Goal: Task Accomplishment & Management: Use online tool/utility

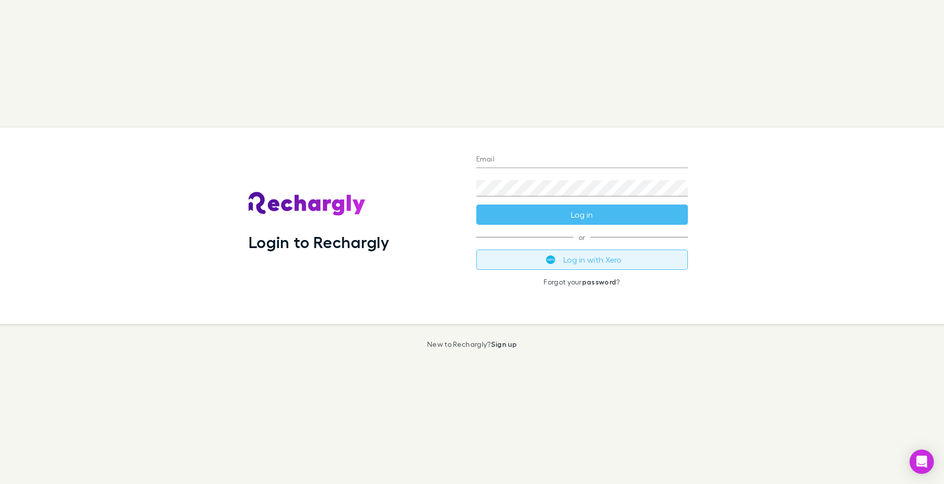
click at [560, 260] on button "Log in with Xero" at bounding box center [582, 260] width 212 height 20
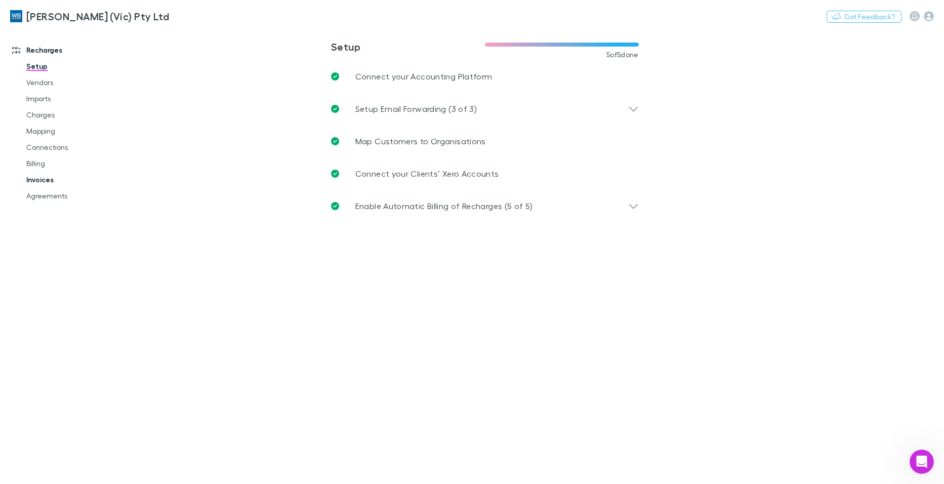
click at [44, 177] on link "Invoices" at bounding box center [76, 180] width 120 height 16
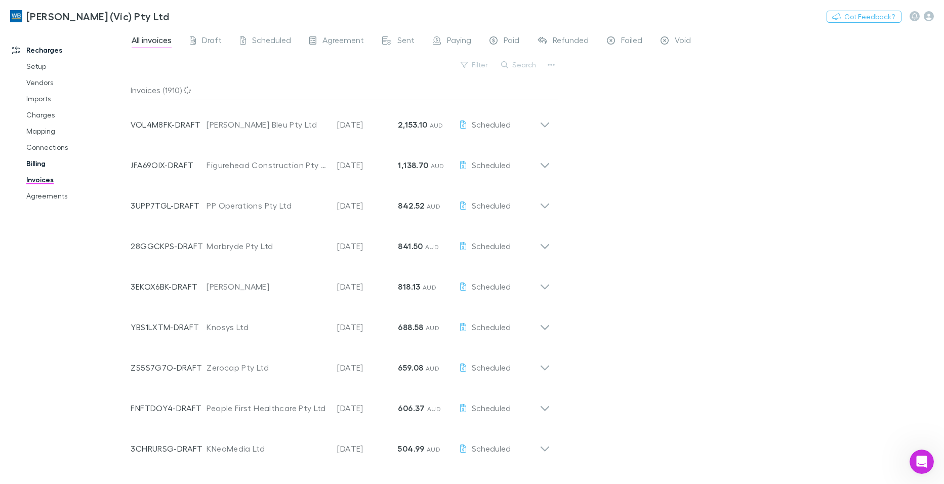
click at [30, 165] on link "Billing" at bounding box center [76, 163] width 120 height 16
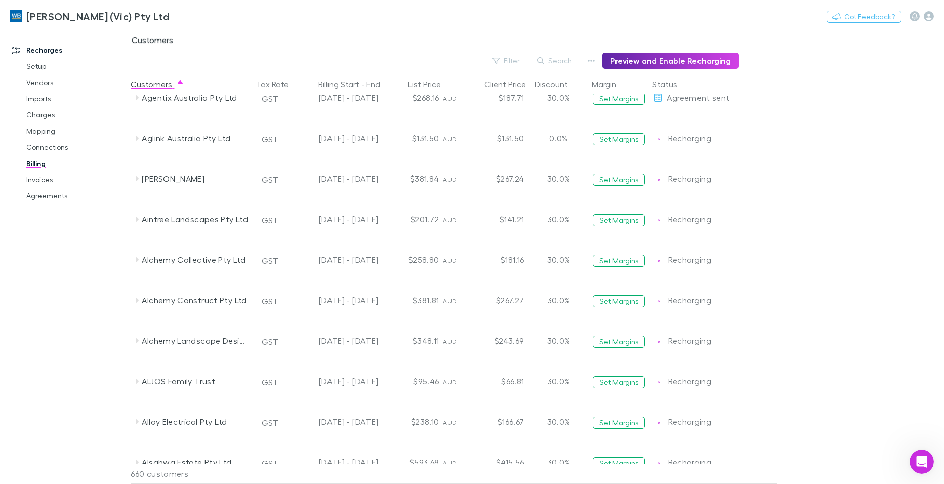
scroll to position [456, 0]
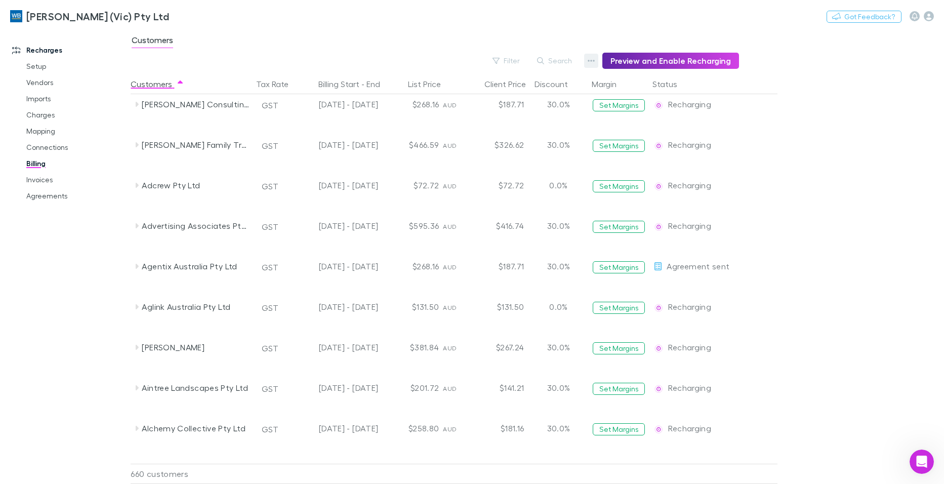
click at [593, 59] on icon "button" at bounding box center [591, 61] width 7 height 8
click at [517, 60] on div at bounding box center [472, 242] width 944 height 484
click at [513, 60] on button "Filter" at bounding box center [507, 61] width 38 height 12
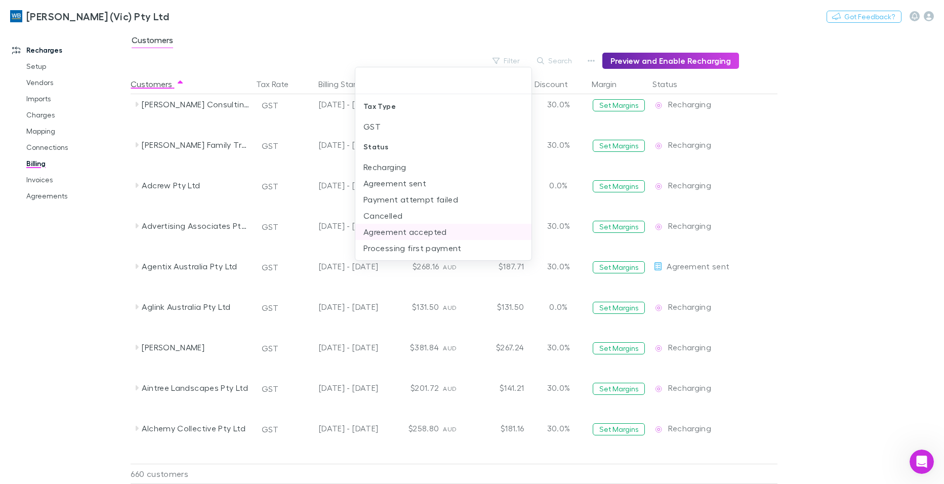
click at [411, 232] on li "Agreement accepted" at bounding box center [443, 232] width 176 height 16
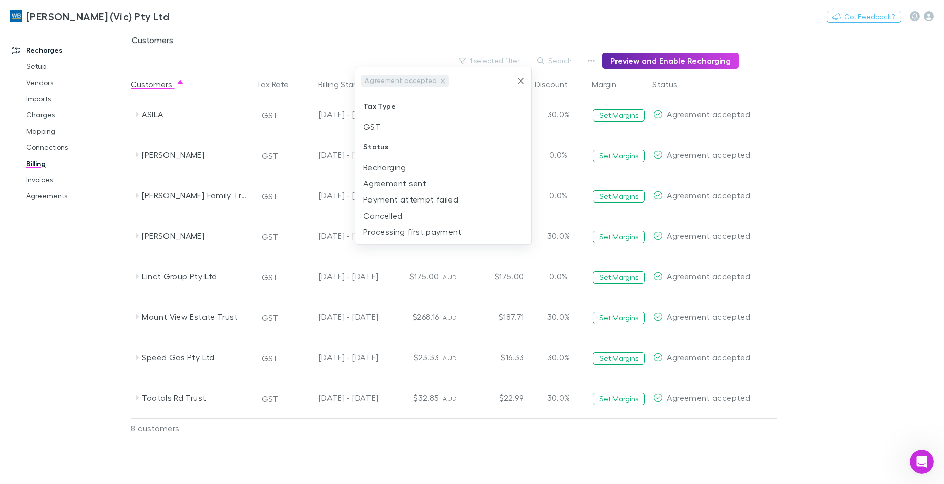
scroll to position [0, 0]
click at [674, 61] on div at bounding box center [472, 242] width 944 height 484
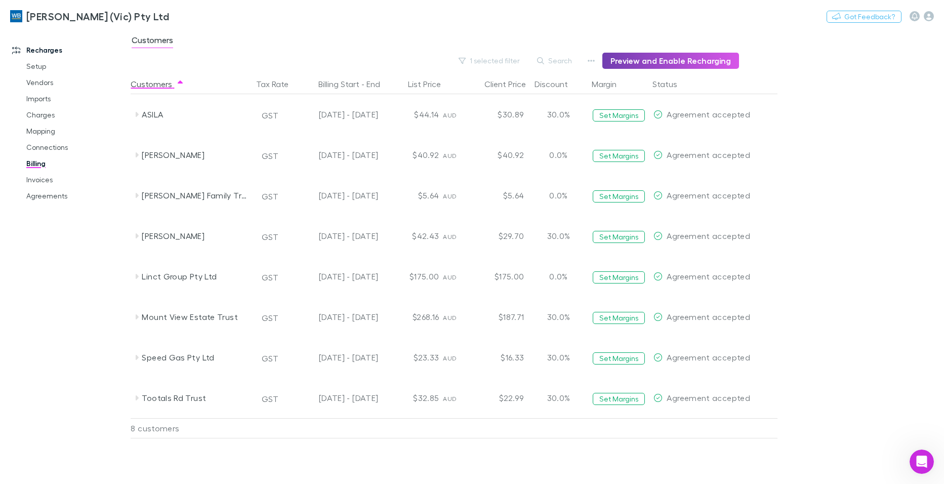
click at [677, 59] on button "Preview and Enable Recharging" at bounding box center [671, 61] width 137 height 16
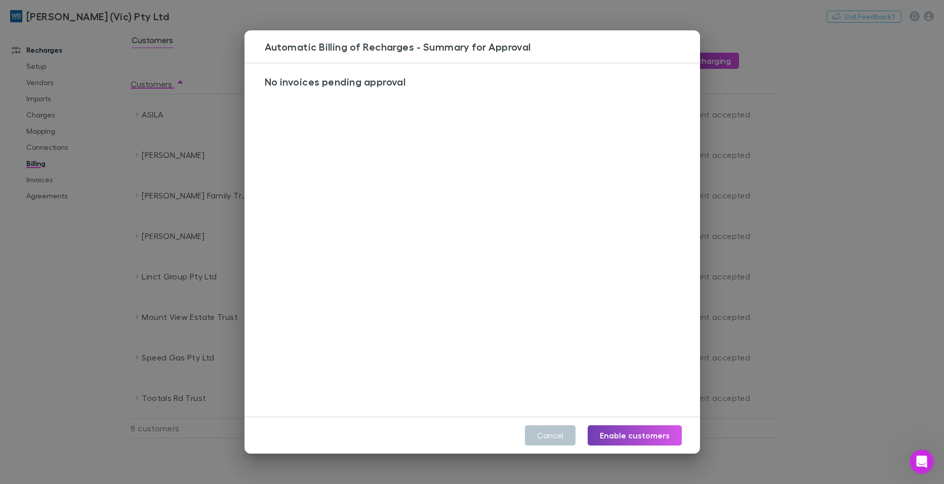
click at [644, 439] on button "Enable customers" at bounding box center [635, 435] width 94 height 20
click at [644, 160] on div "No invoices pending approval" at bounding box center [476, 243] width 463 height 361
click at [717, 16] on div "Automatic Billing of Recharges - Summary for Approval No invoices pending appro…" at bounding box center [472, 242] width 944 height 484
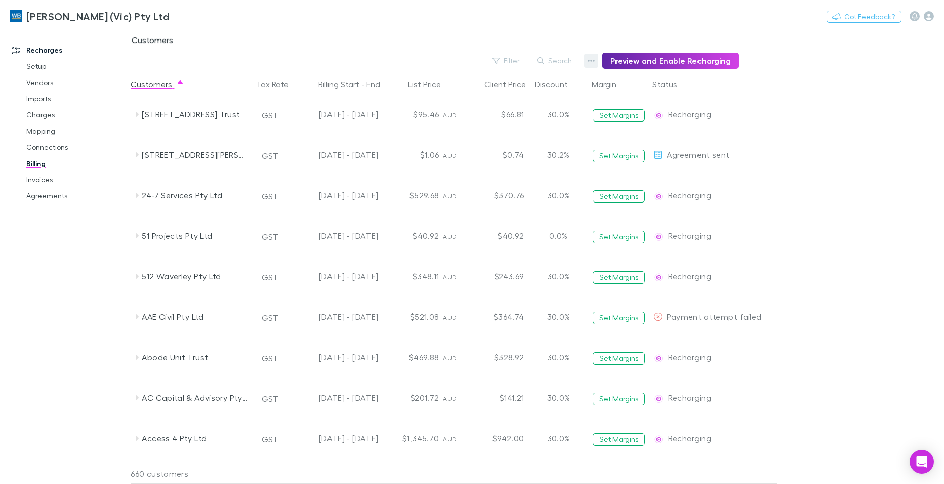
click at [595, 60] on icon "button" at bounding box center [591, 61] width 7 height 8
click at [511, 59] on div at bounding box center [472, 242] width 944 height 484
click at [513, 59] on div at bounding box center [472, 242] width 944 height 484
click at [521, 62] on div at bounding box center [472, 242] width 944 height 484
click at [508, 62] on div at bounding box center [472, 242] width 944 height 484
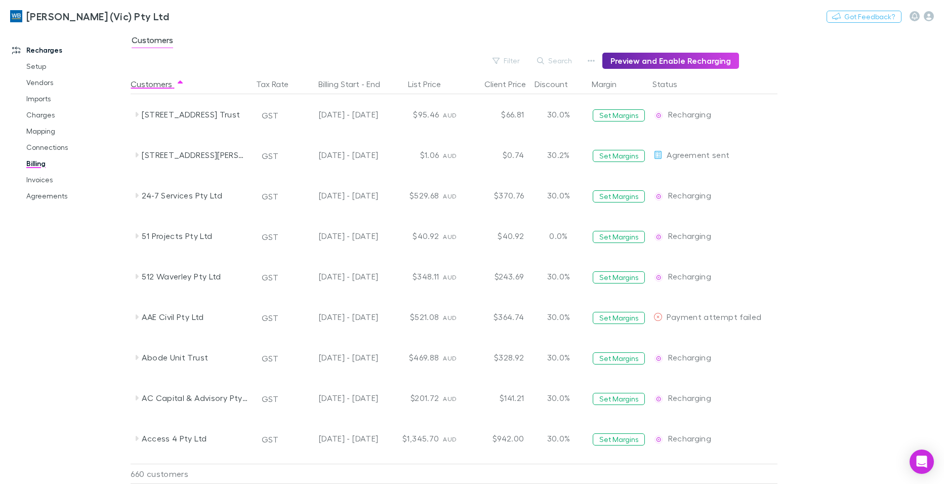
click at [795, 95] on div at bounding box center [472, 242] width 944 height 484
click at [513, 59] on div at bounding box center [472, 242] width 944 height 484
click at [138, 153] on icon at bounding box center [137, 155] width 8 height 8
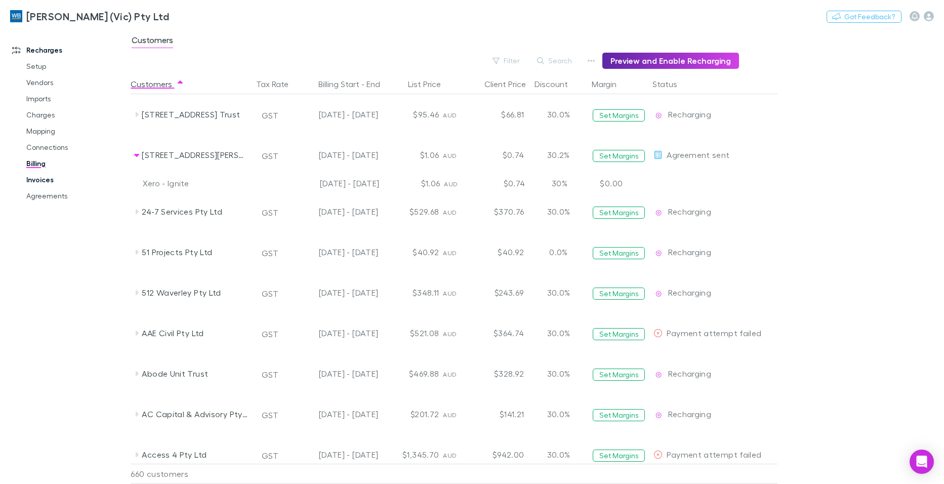
click at [42, 176] on link "Invoices" at bounding box center [76, 180] width 120 height 16
click at [38, 177] on link "Invoices" at bounding box center [76, 180] width 120 height 16
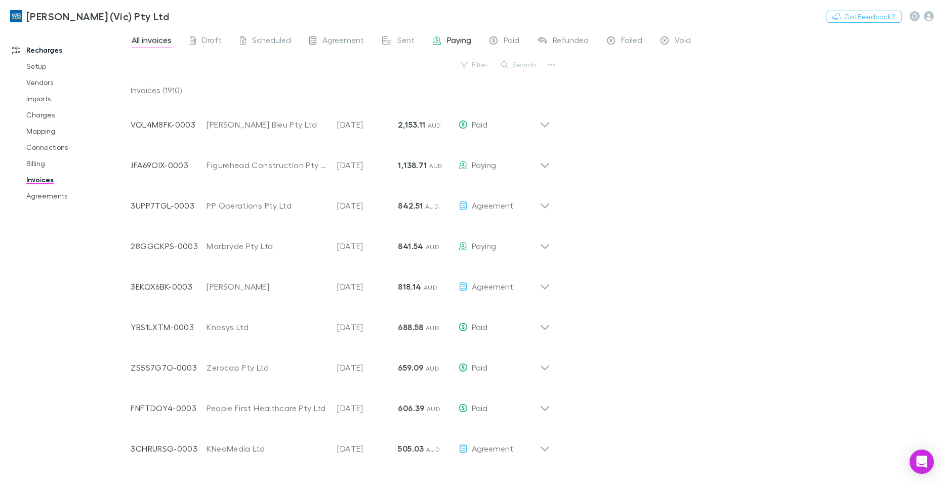
click at [459, 37] on span "Paying" at bounding box center [459, 41] width 24 height 13
click at [210, 39] on span "Draft" at bounding box center [212, 41] width 20 height 13
click at [209, 37] on span "Draft" at bounding box center [212, 41] width 20 height 13
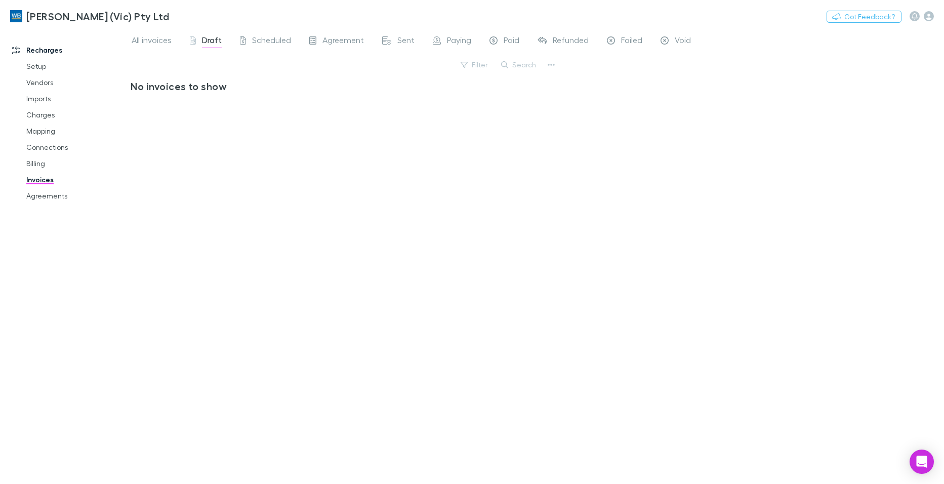
drag, startPoint x: 208, startPoint y: 39, endPoint x: 53, endPoint y: 2, distance: 159.0
click at [208, 39] on span "Draft" at bounding box center [212, 41] width 20 height 13
click at [338, 39] on span "Agreement" at bounding box center [344, 41] width 42 height 13
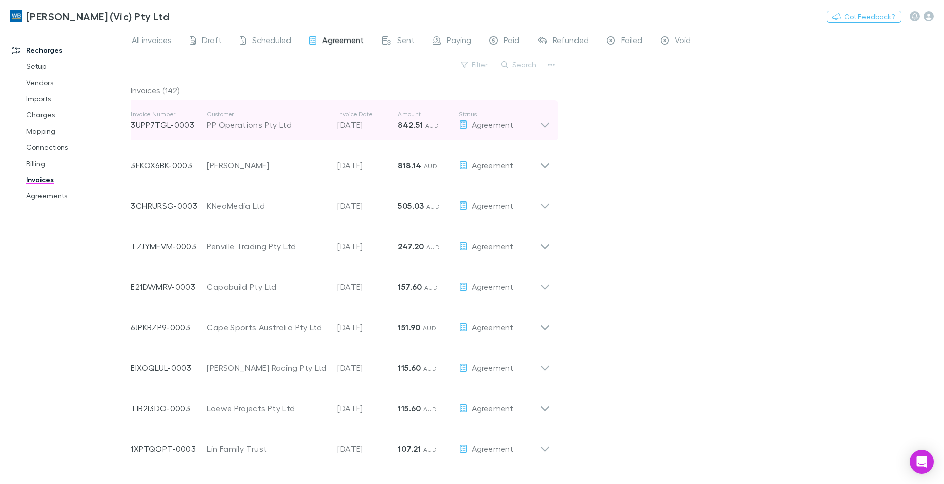
click at [546, 125] on icon at bounding box center [545, 120] width 11 height 20
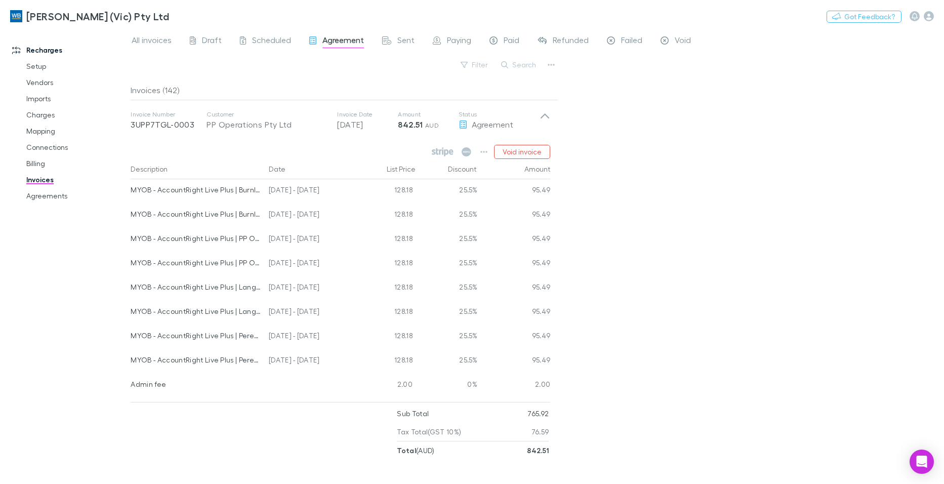
click at [276, 167] on div "Date" at bounding box center [310, 169] width 91 height 20
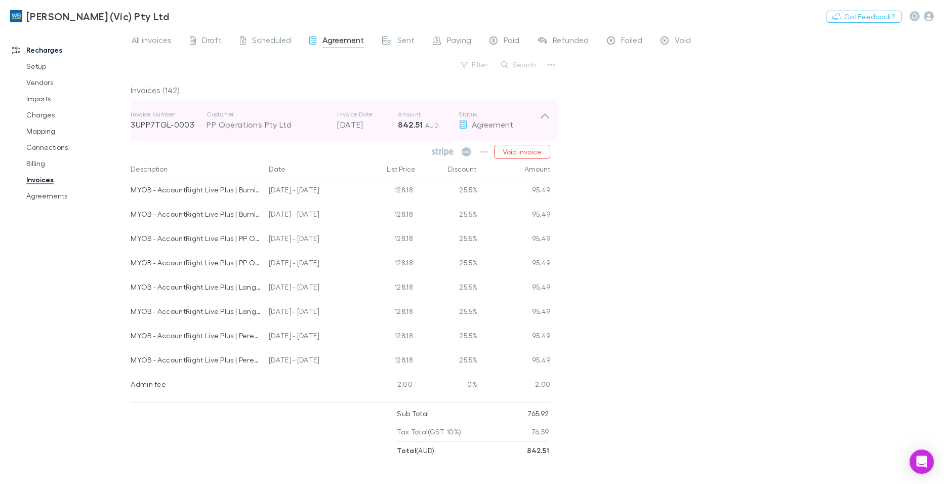
click at [545, 115] on icon at bounding box center [545, 115] width 9 height 5
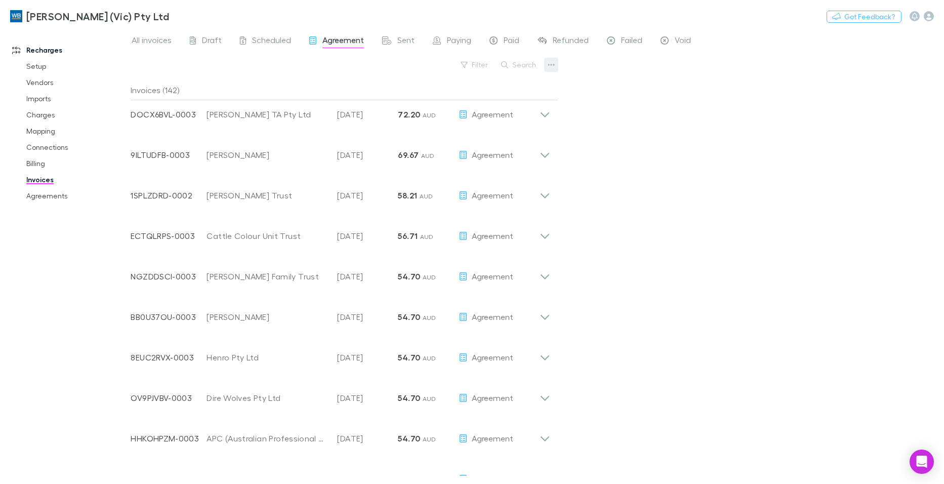
scroll to position [741, 0]
click at [550, 62] on icon "button" at bounding box center [551, 65] width 7 height 8
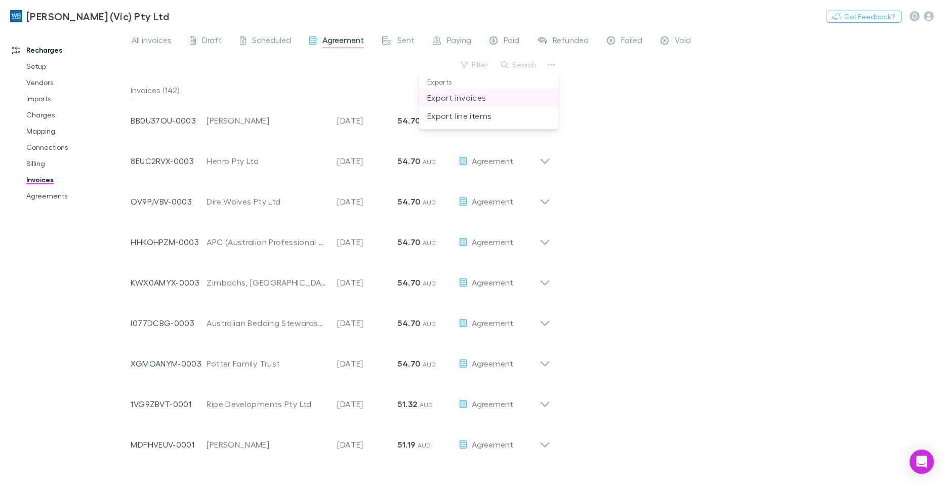
click at [469, 100] on p "Export invoices" at bounding box center [488, 98] width 123 height 12
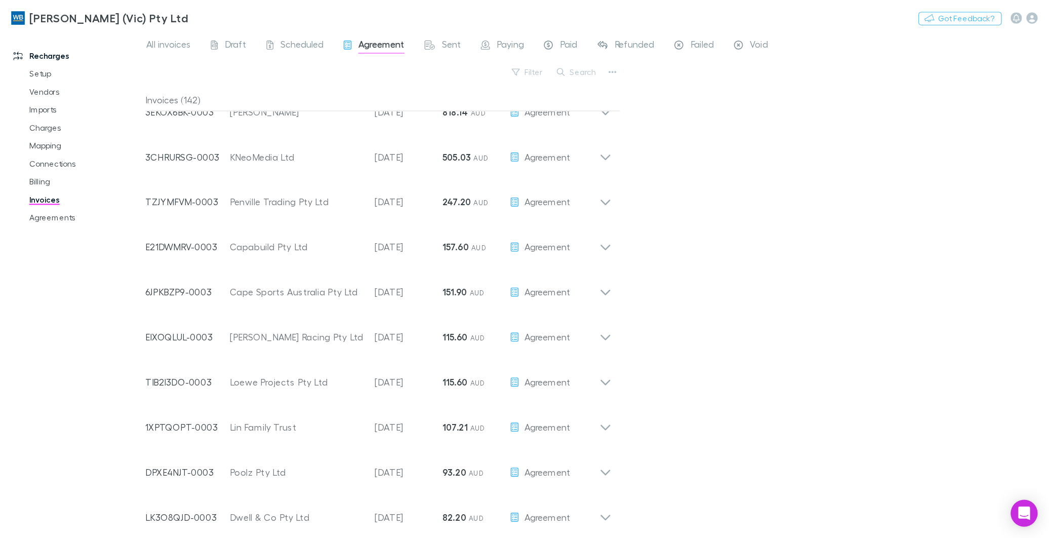
scroll to position [0, 0]
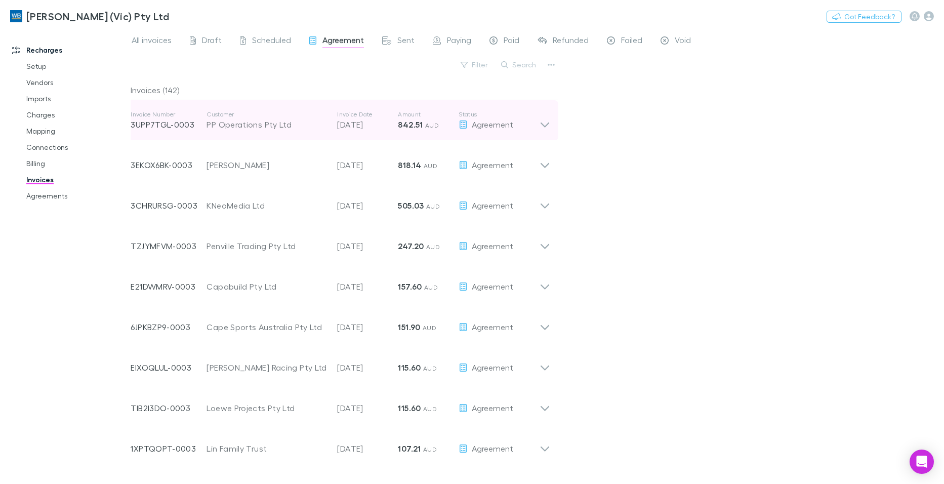
click at [547, 126] on icon at bounding box center [545, 125] width 9 height 5
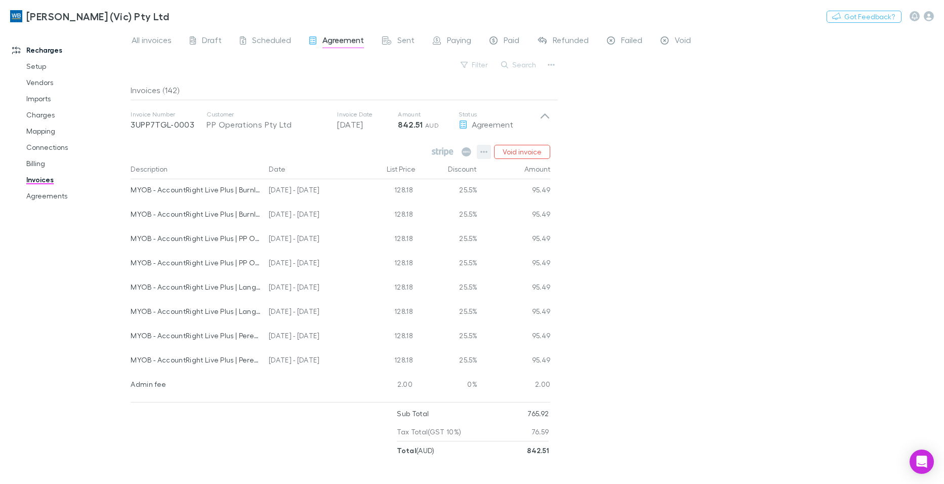
click at [486, 152] on icon "button" at bounding box center [484, 152] width 7 height 2
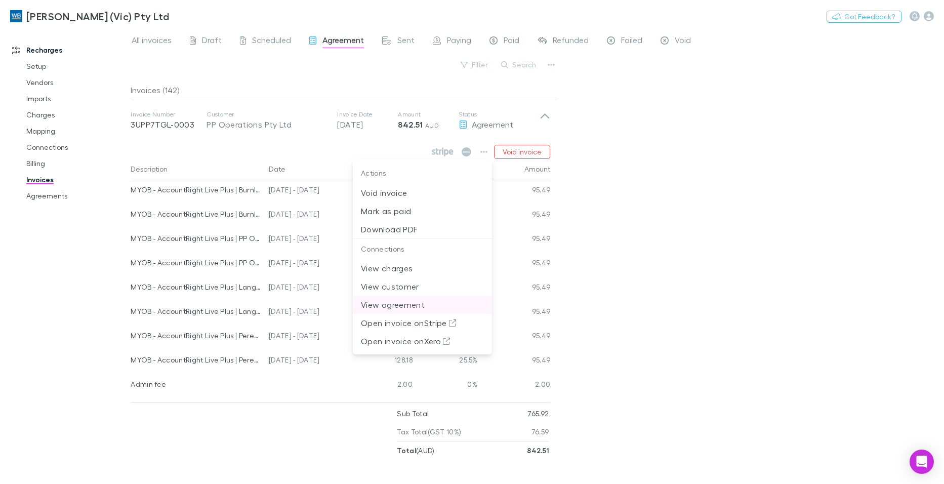
click at [402, 306] on p "View agreement" at bounding box center [422, 305] width 123 height 12
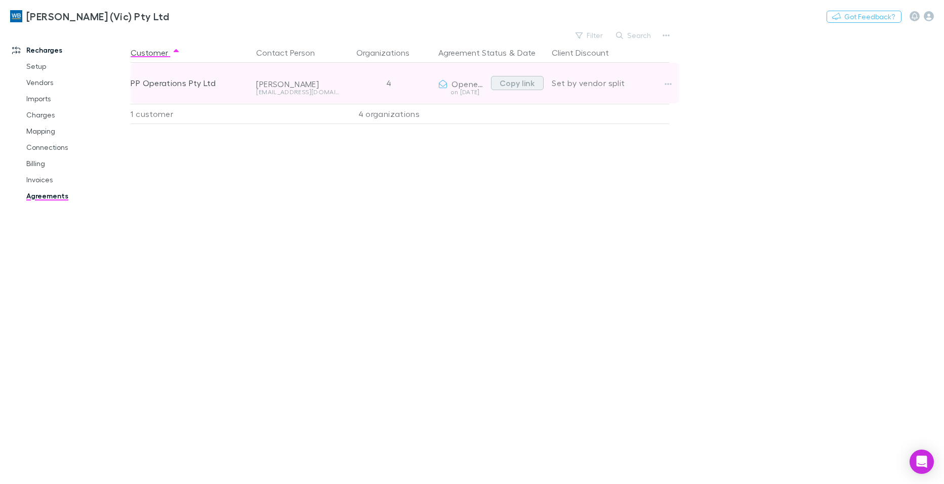
click at [518, 81] on button "Copy link" at bounding box center [517, 83] width 53 height 14
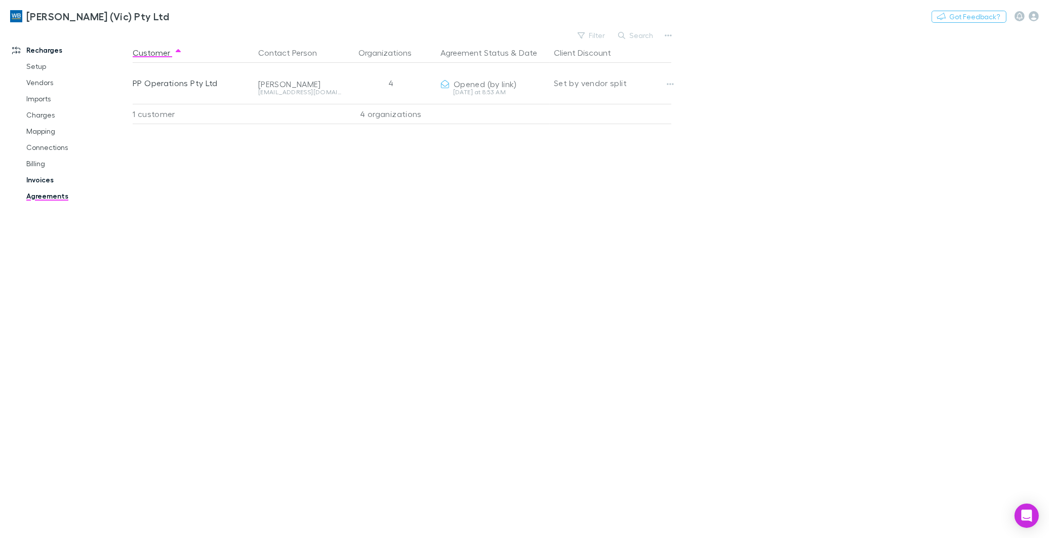
click at [38, 180] on link "Invoices" at bounding box center [77, 180] width 123 height 16
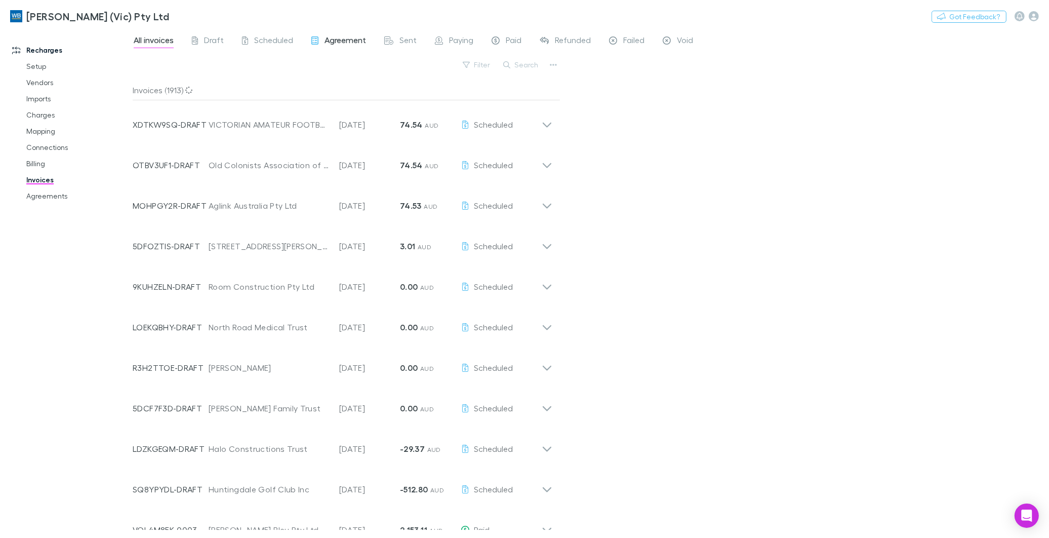
click at [352, 43] on span "Agreement" at bounding box center [346, 41] width 42 height 13
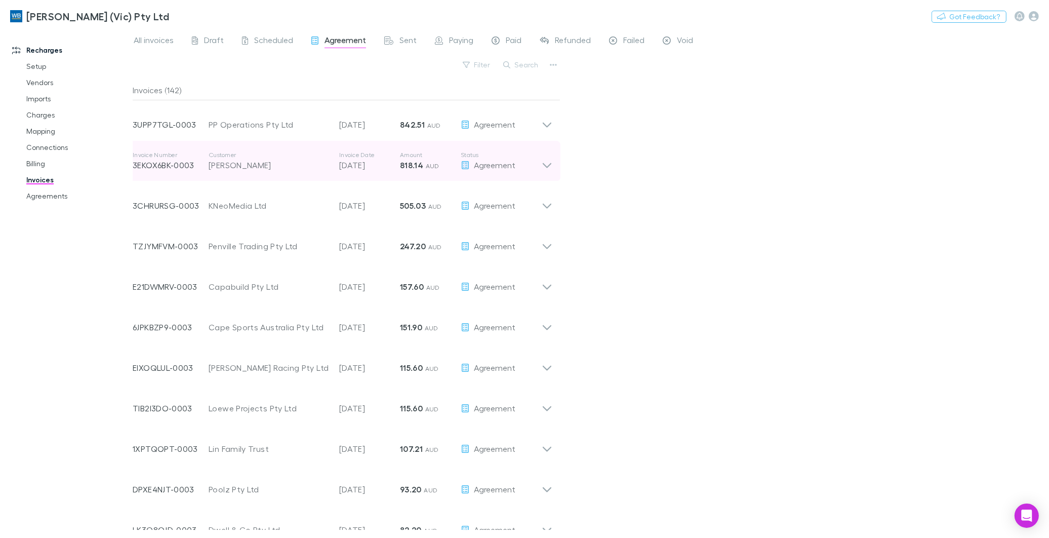
click at [551, 165] on icon at bounding box center [547, 161] width 11 height 20
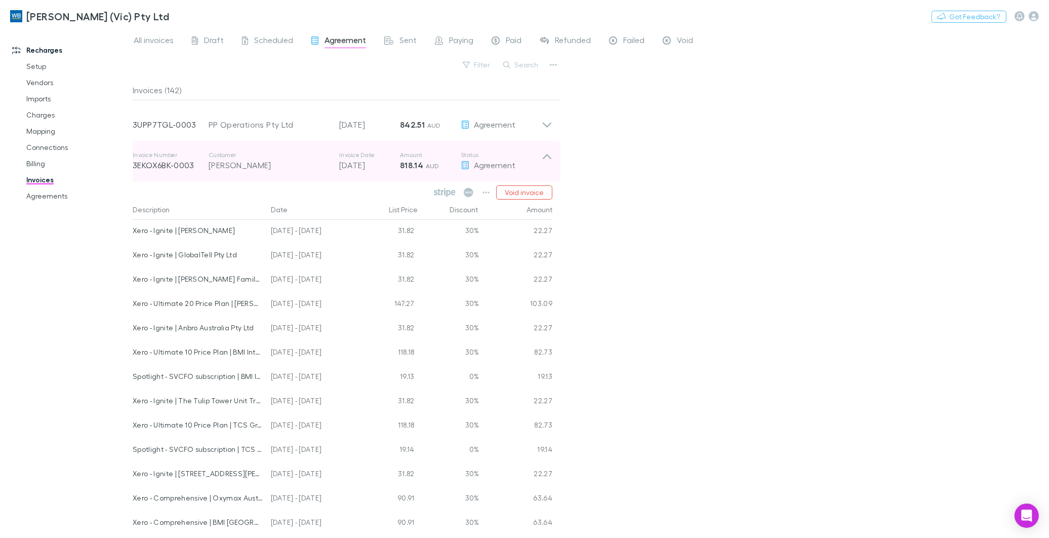
click at [547, 153] on icon at bounding box center [547, 161] width 11 height 20
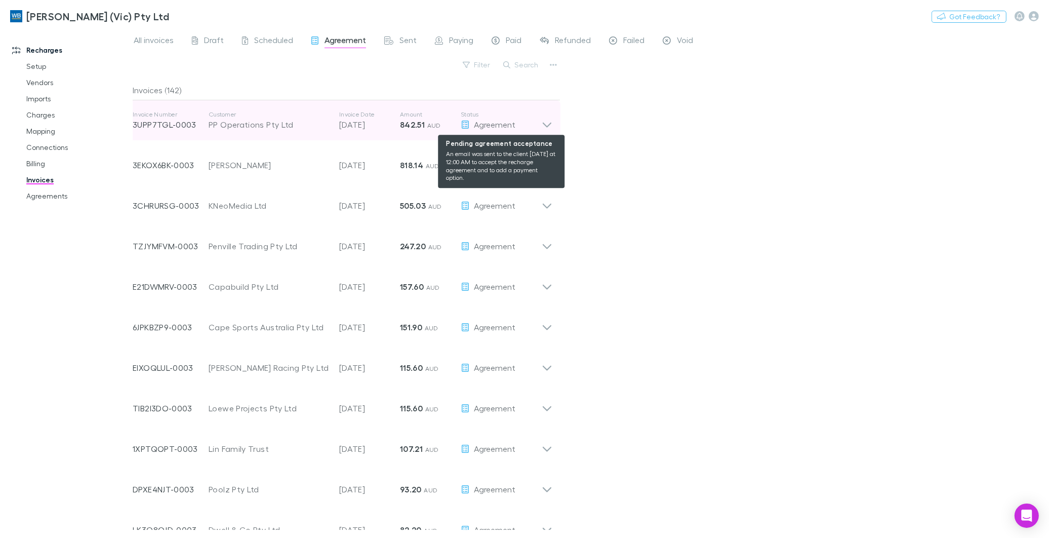
click at [539, 123] on div "Agreement" at bounding box center [501, 124] width 81 height 12
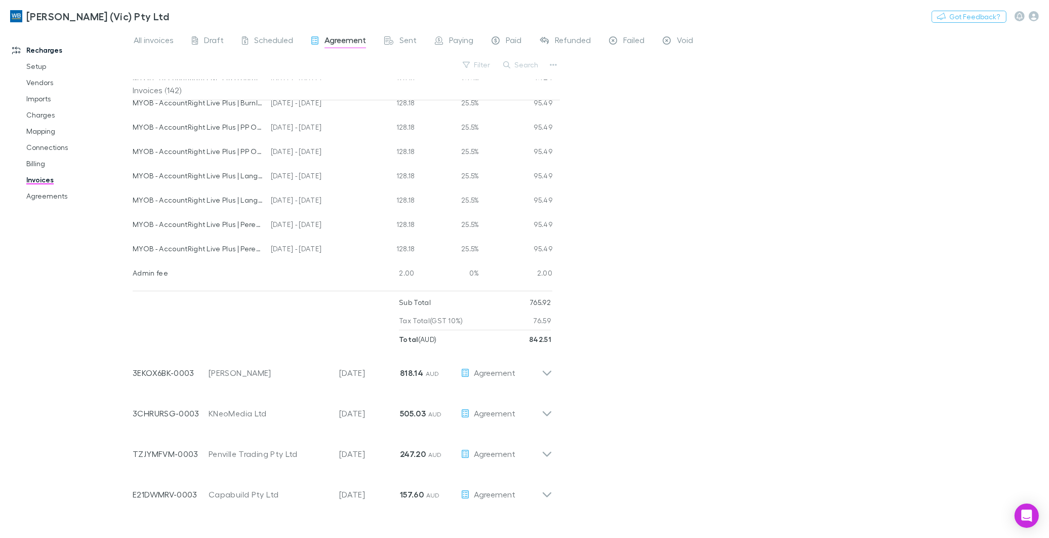
scroll to position [112, 0]
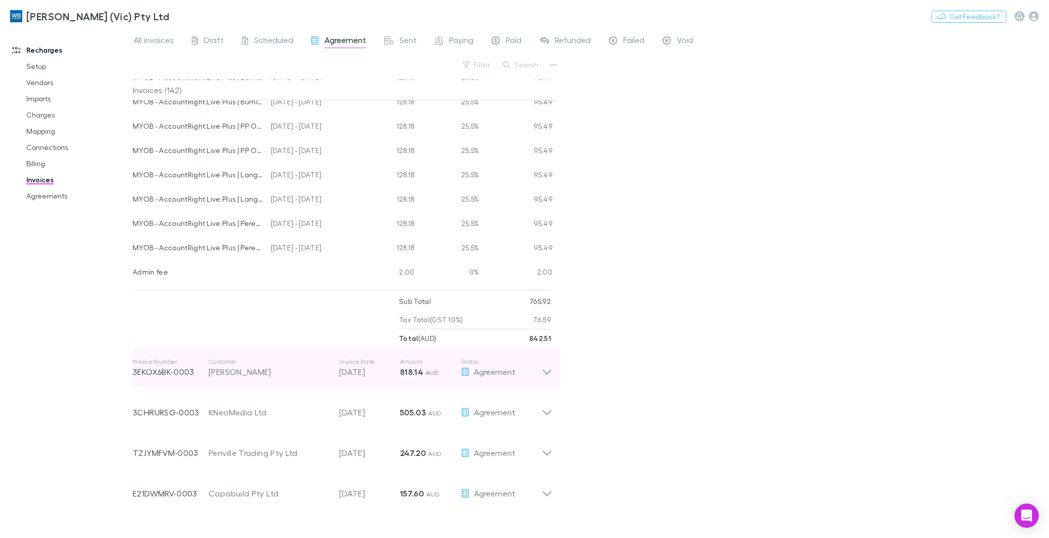
click at [543, 372] on icon at bounding box center [547, 368] width 11 height 20
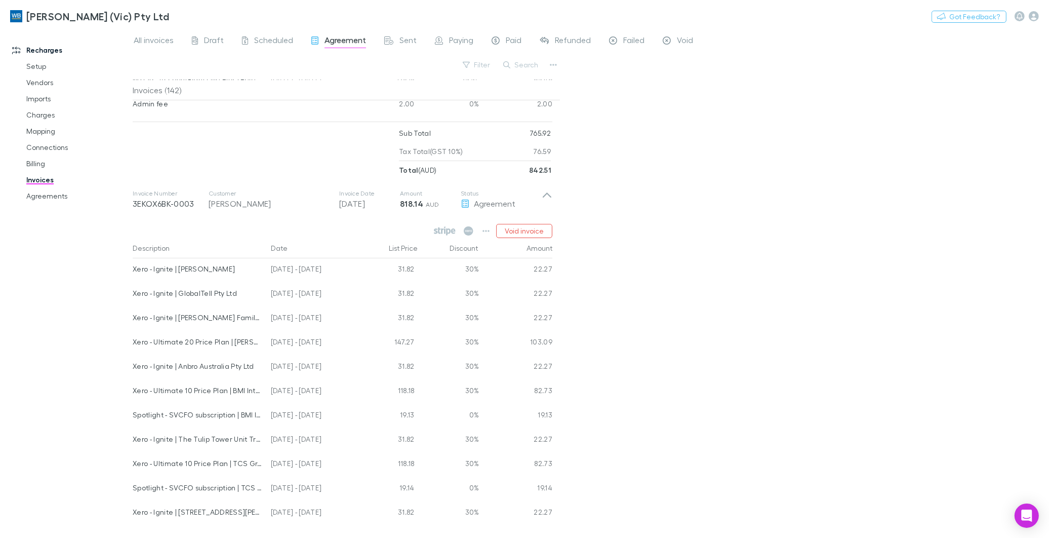
scroll to position [281, 0]
click at [485, 228] on icon "button" at bounding box center [486, 230] width 7 height 8
click at [399, 384] on p "View agreement" at bounding box center [424, 384] width 123 height 12
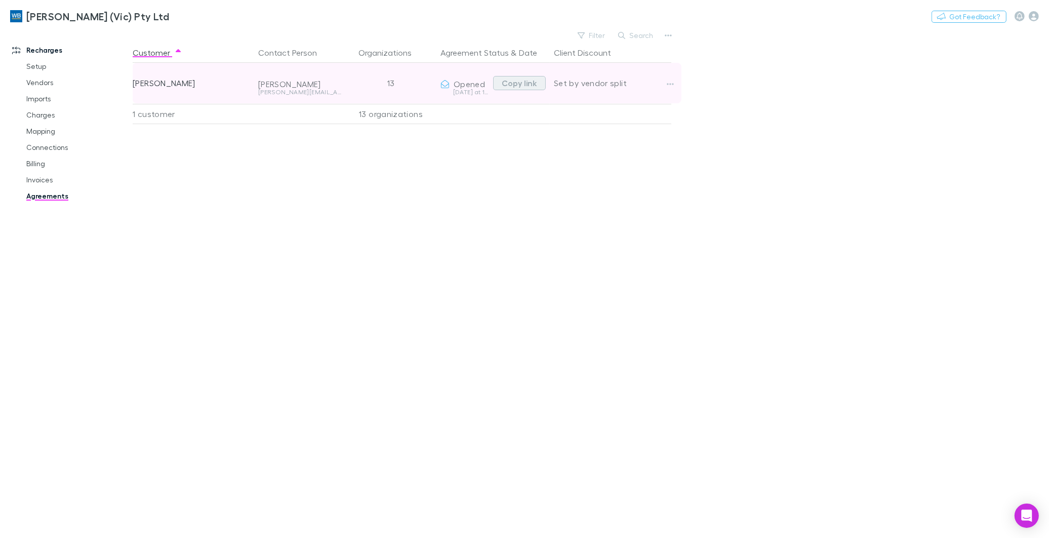
click at [504, 82] on button "Copy link" at bounding box center [519, 83] width 53 height 14
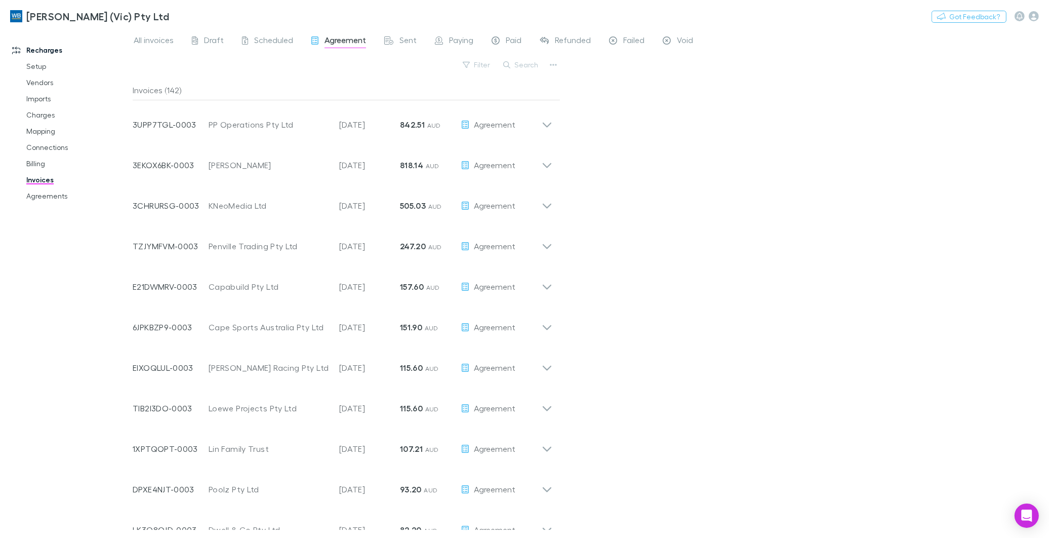
drag, startPoint x: 42, startPoint y: 116, endPoint x: 1, endPoint y: 113, distance: 41.2
click at [42, 116] on link "Charges" at bounding box center [77, 115] width 123 height 16
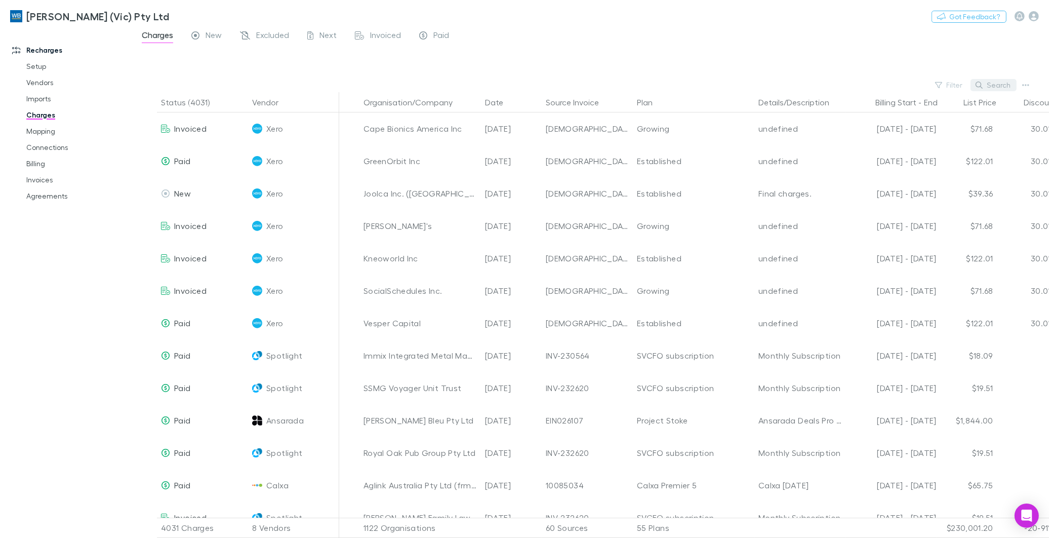
click at [944, 84] on button "Search" at bounding box center [994, 85] width 46 height 12
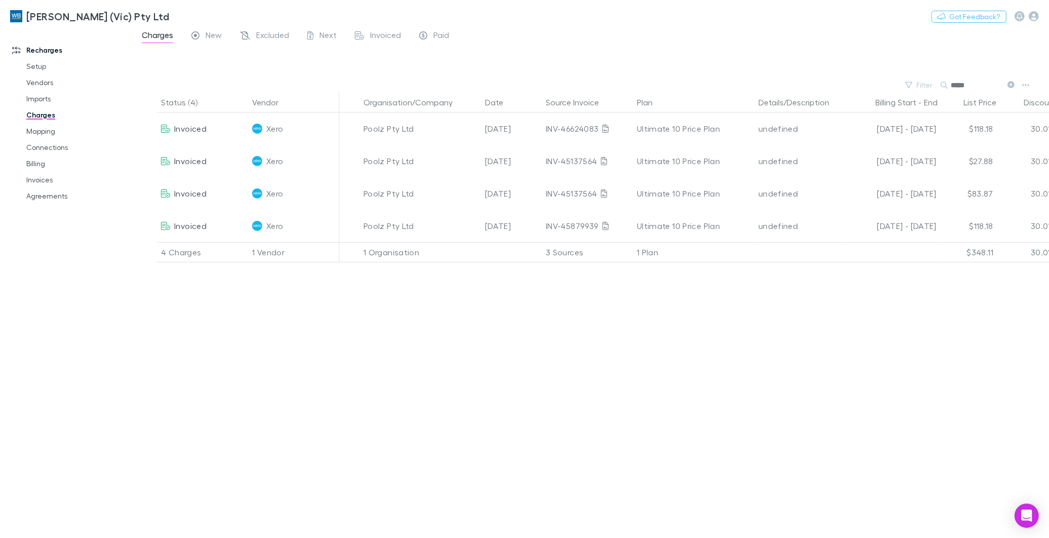
type input "*****"
click at [33, 177] on link "Invoices" at bounding box center [77, 180] width 123 height 16
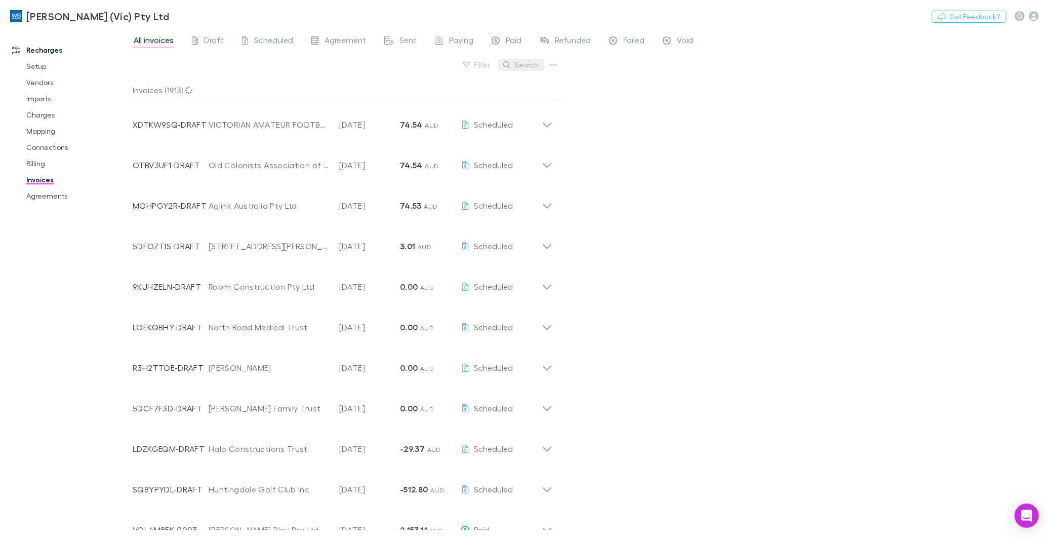
click at [519, 61] on button "Search" at bounding box center [521, 65] width 46 height 12
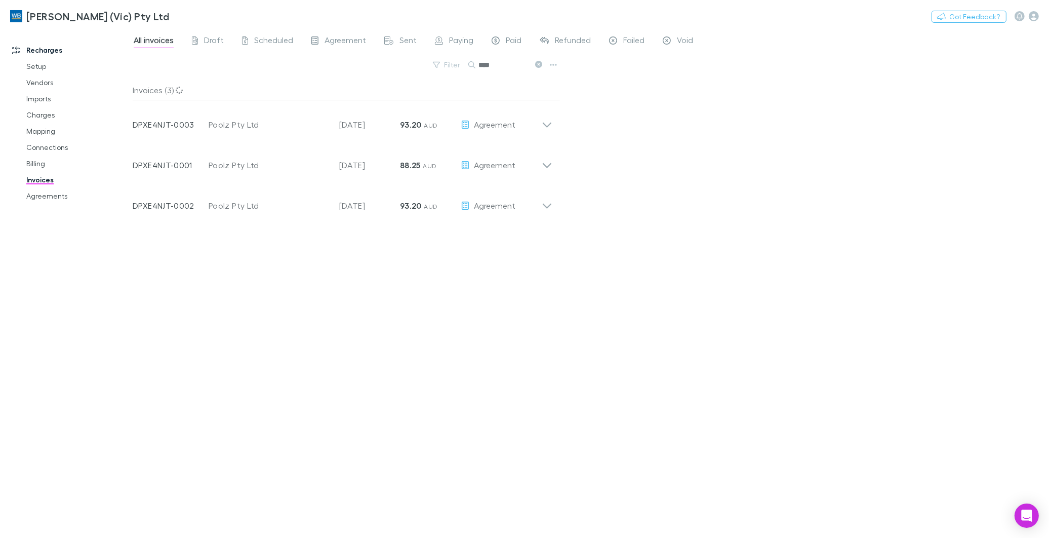
type input "*****"
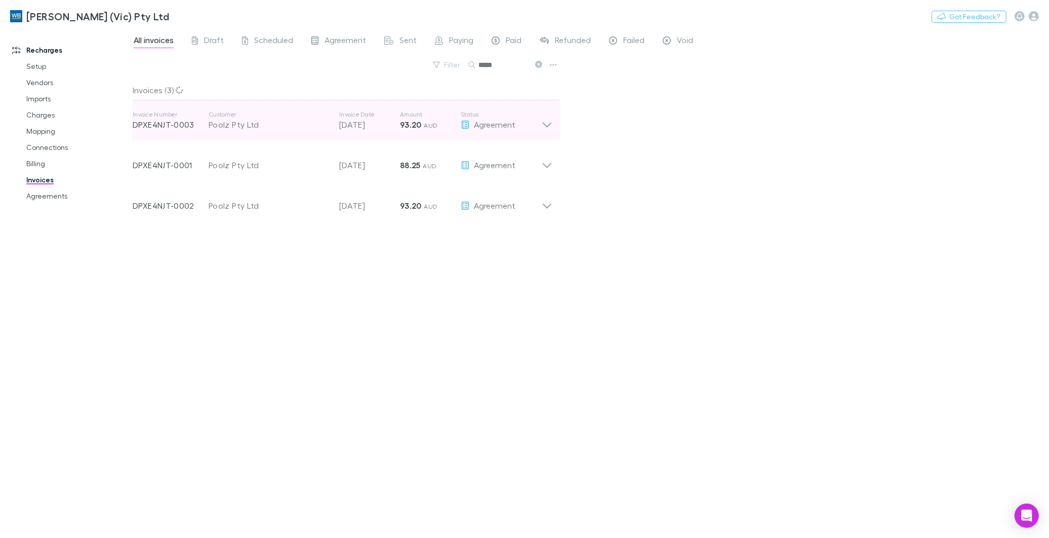
click at [552, 123] on div "Invoice Number DPXE4NJT-0003 Customer Poolz Pty Ltd Invoice Date 28 Sep 2025 Am…" at bounding box center [343, 120] width 436 height 41
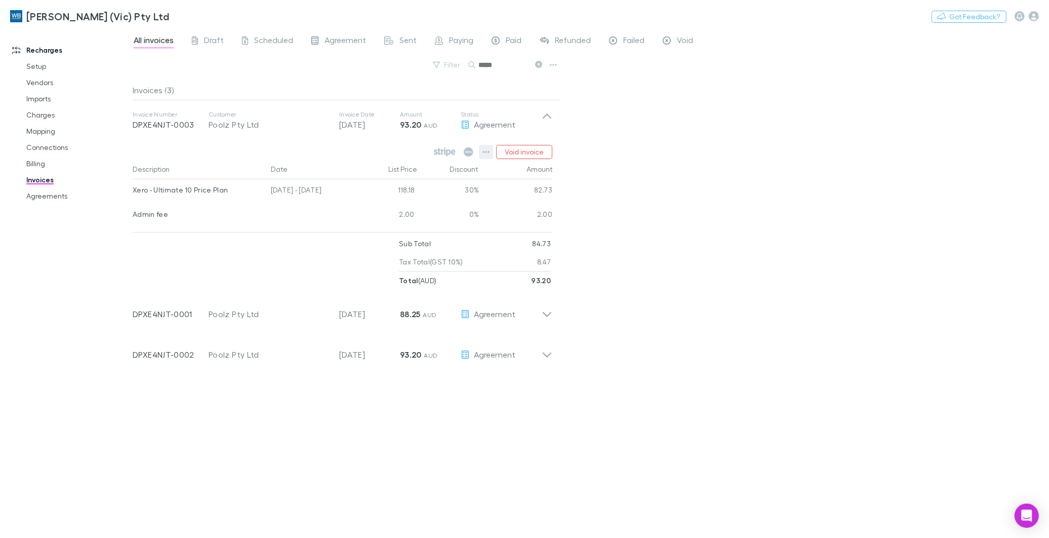
click at [487, 150] on icon "button" at bounding box center [486, 152] width 7 height 8
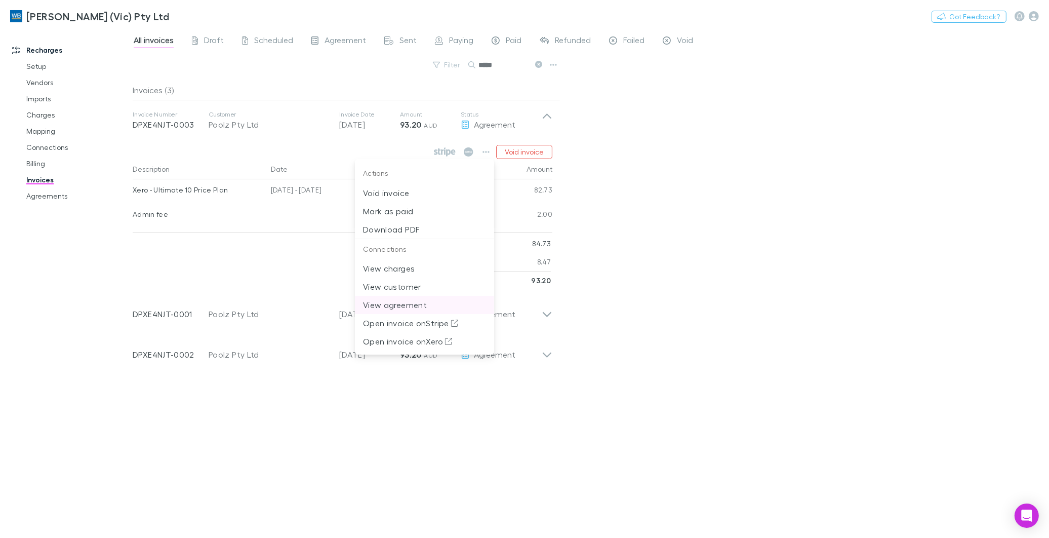
click at [406, 302] on p "View agreement" at bounding box center [424, 305] width 123 height 12
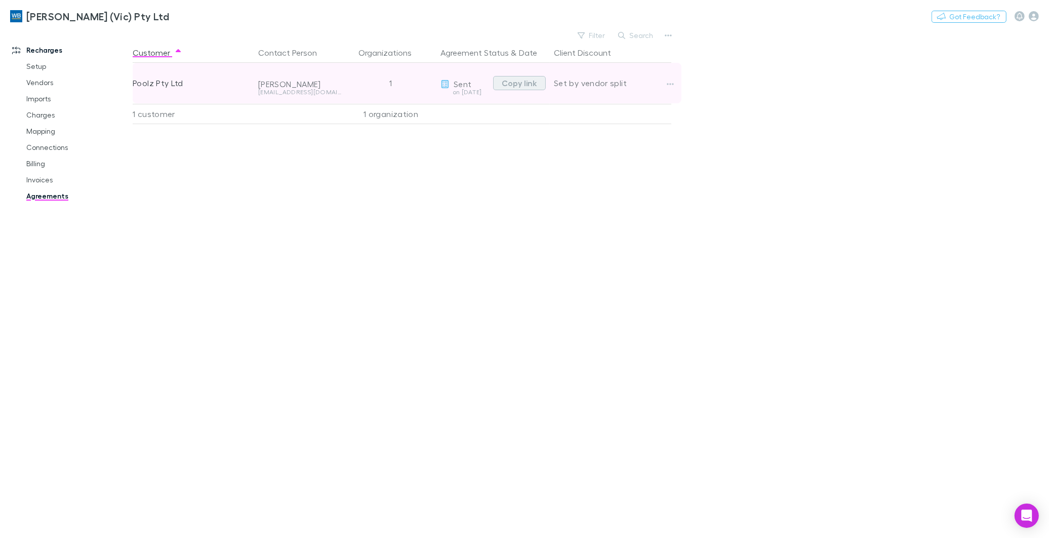
click at [507, 83] on button "Copy link" at bounding box center [519, 83] width 53 height 14
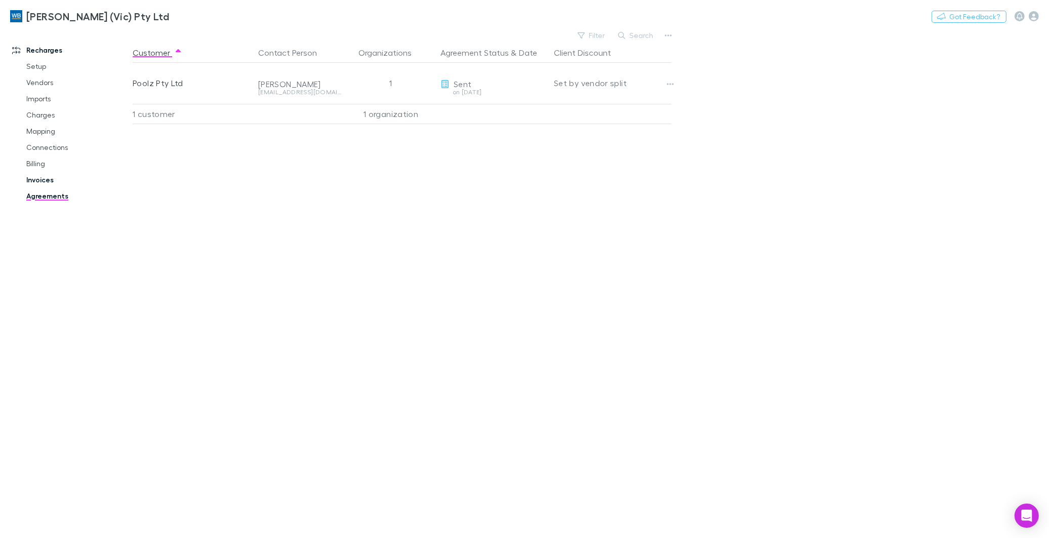
click at [36, 178] on link "Invoices" at bounding box center [77, 180] width 123 height 16
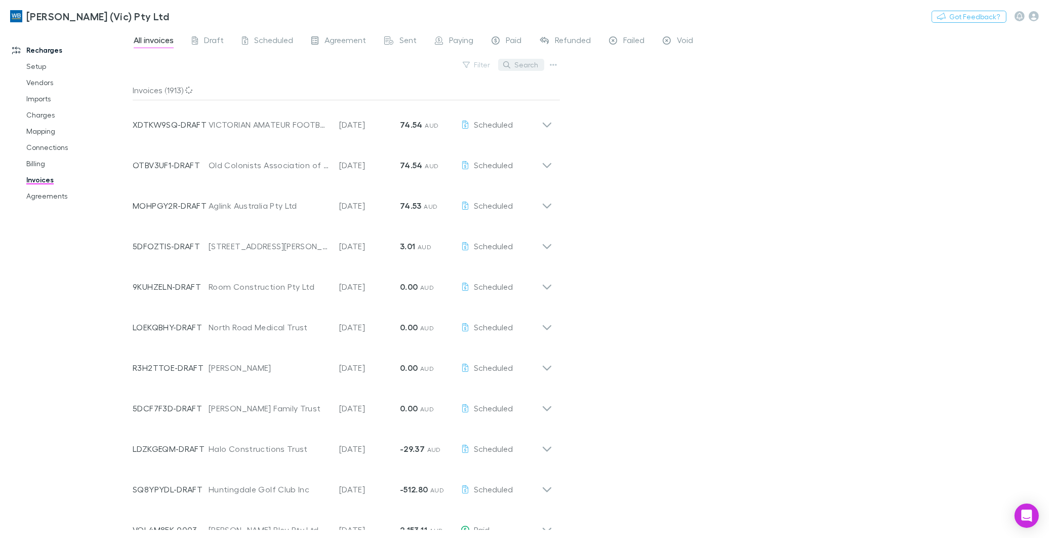
click at [525, 64] on button "Search" at bounding box center [521, 65] width 46 height 12
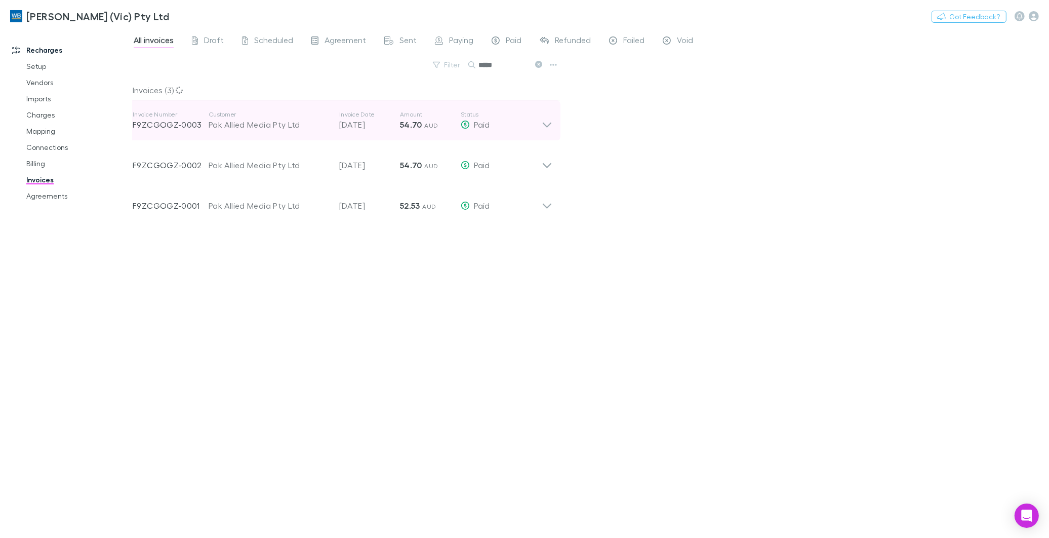
type input "*****"
click at [250, 125] on div "Pak Allied Media Pty Ltd" at bounding box center [269, 124] width 121 height 12
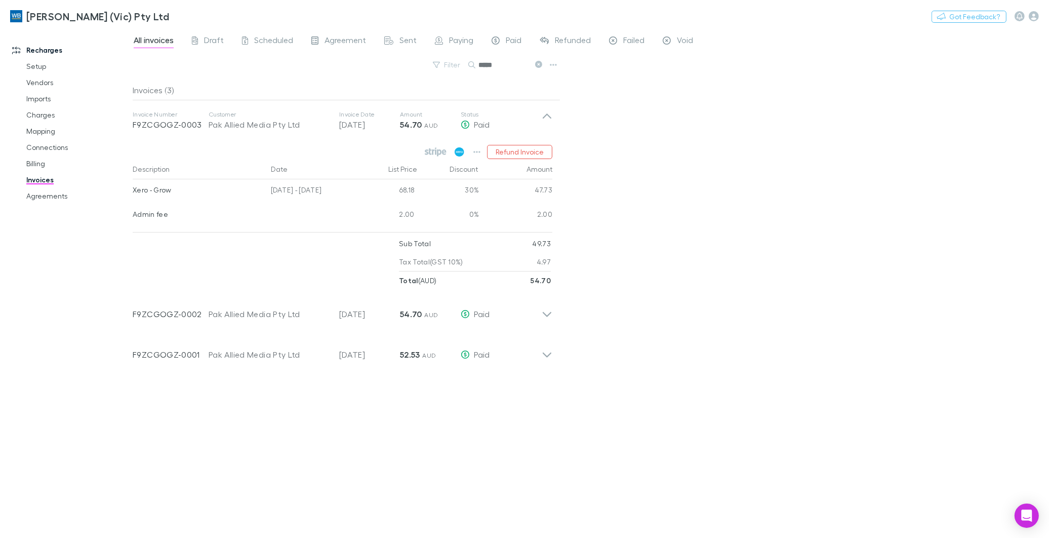
click at [462, 150] on icon at bounding box center [460, 151] width 10 height 9
click at [944, 18] on icon "button" at bounding box center [1034, 16] width 10 height 10
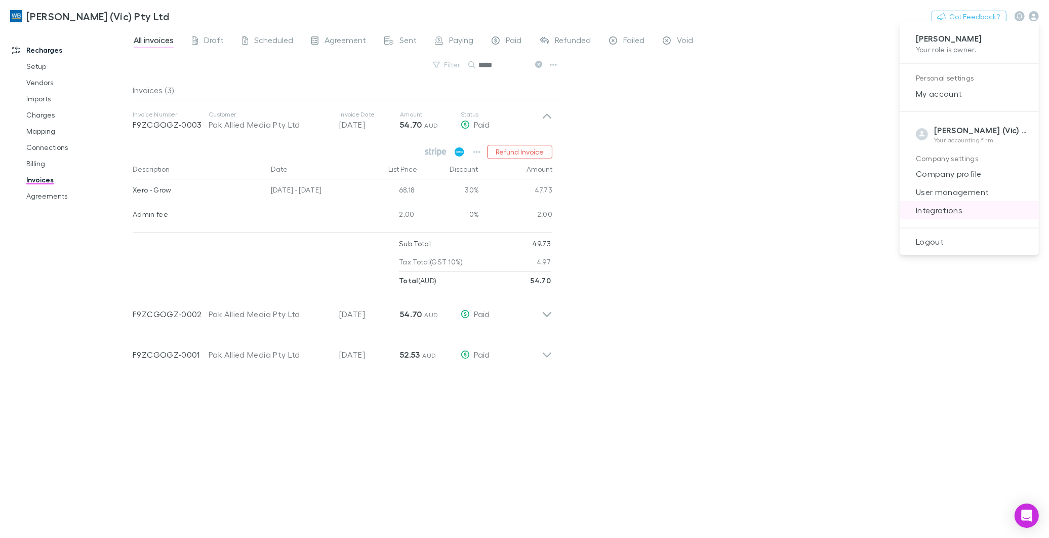
click at [939, 213] on span "Integrations" at bounding box center [969, 210] width 123 height 12
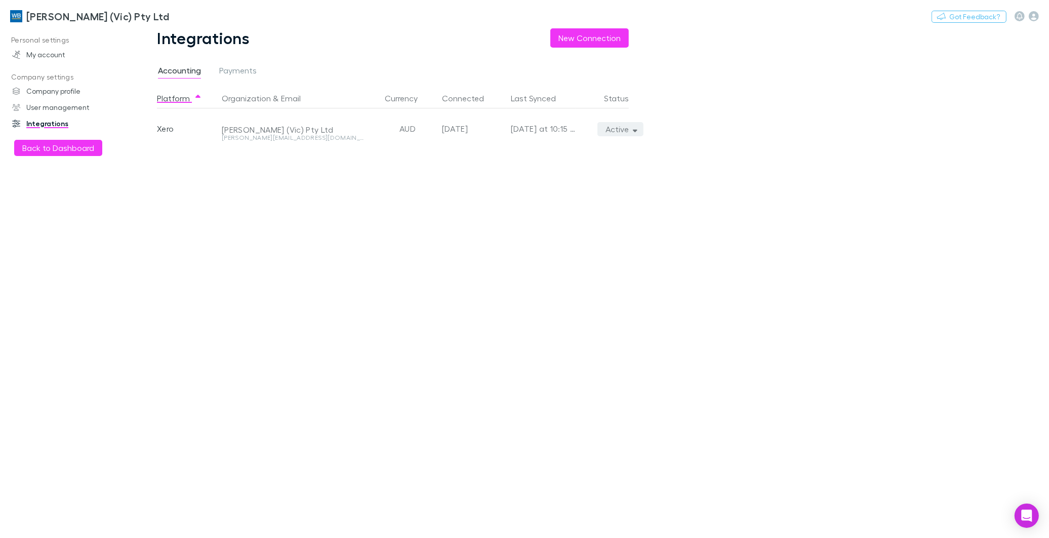
click at [633, 128] on icon "button" at bounding box center [635, 129] width 5 height 7
click at [555, 148] on p "Re-sync now" at bounding box center [573, 149] width 123 height 12
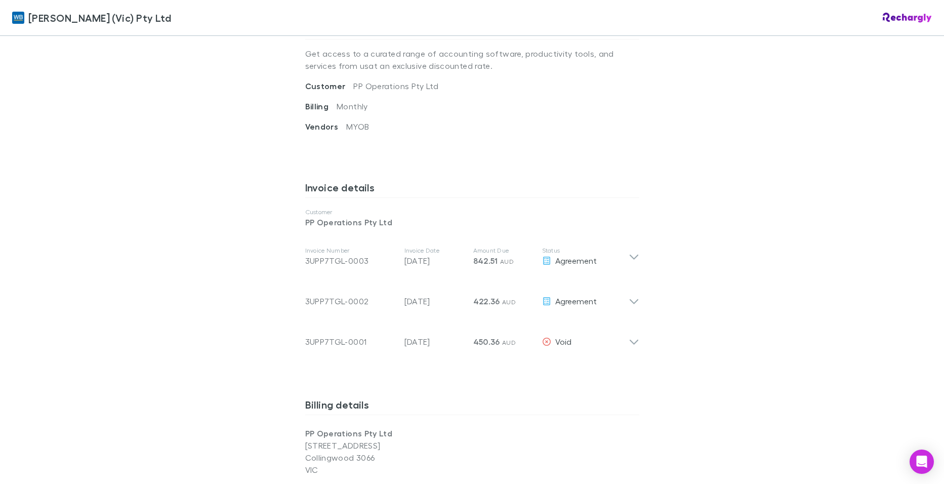
scroll to position [405, 0]
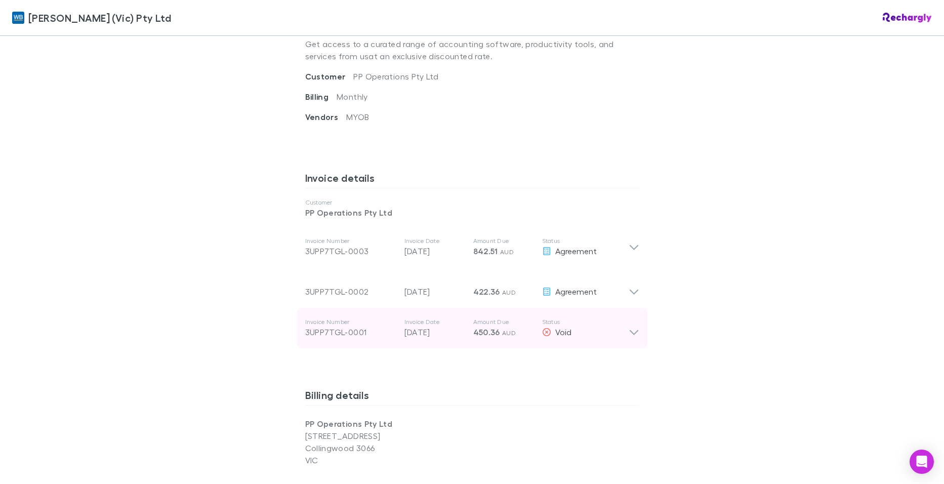
click at [629, 333] on icon at bounding box center [634, 328] width 11 height 20
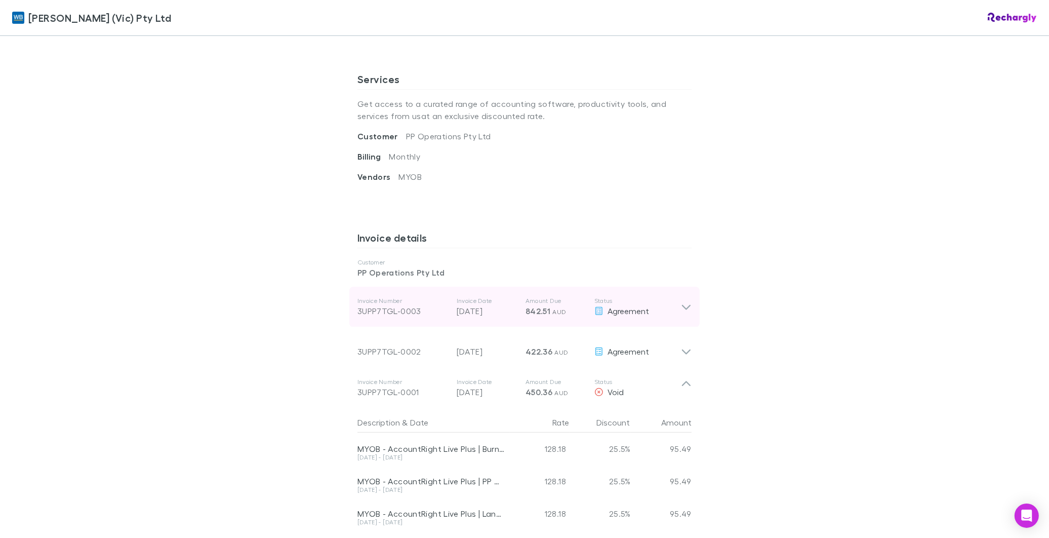
scroll to position [454, 0]
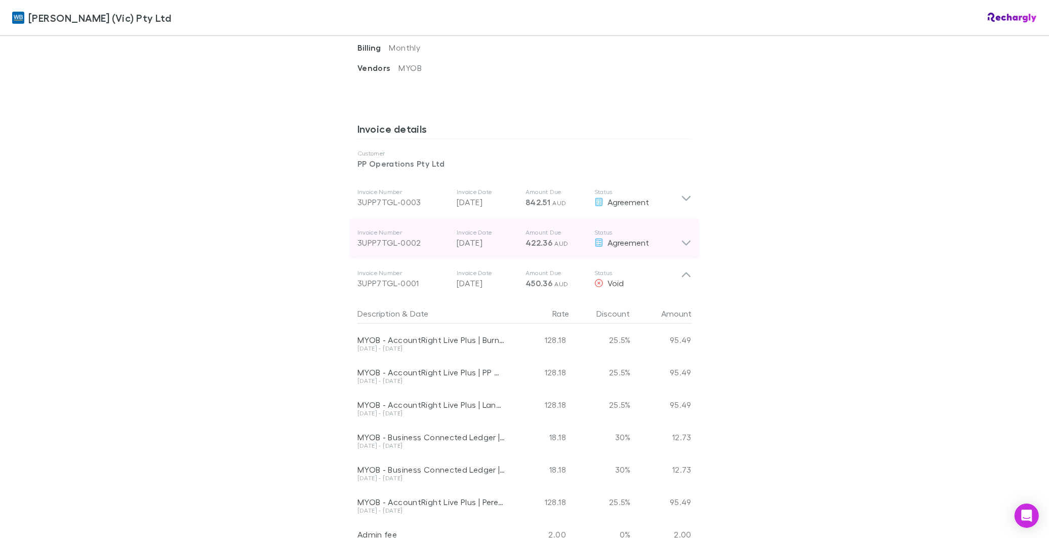
click at [681, 243] on icon at bounding box center [686, 238] width 11 height 20
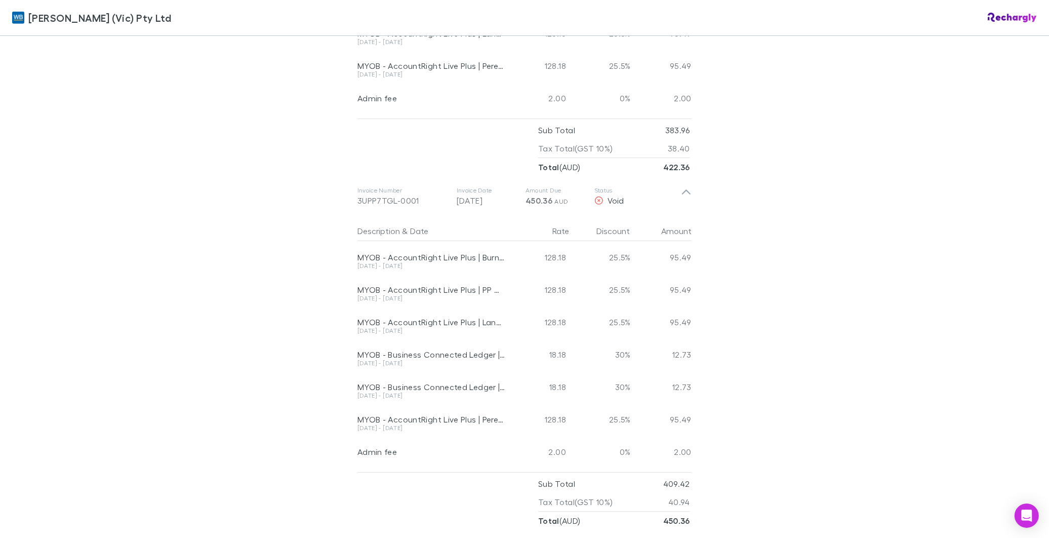
scroll to position [787, 0]
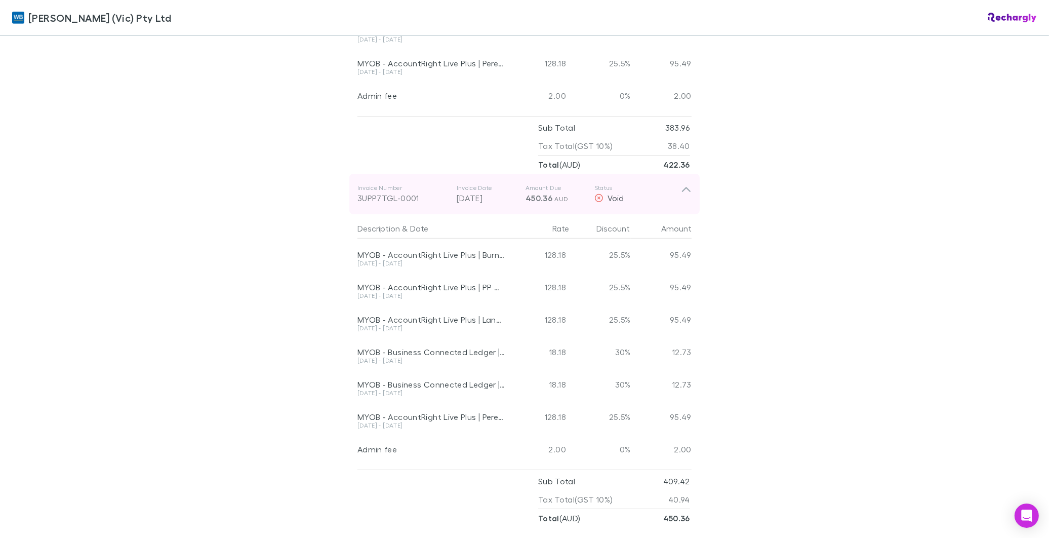
click at [610, 195] on span "Void" at bounding box center [616, 198] width 16 height 10
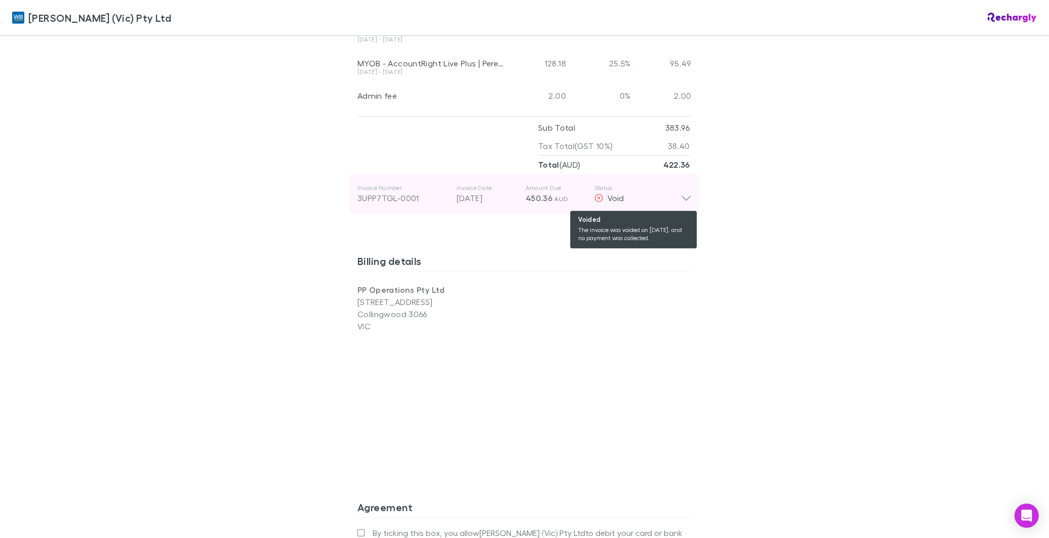
click at [611, 194] on div "Void" at bounding box center [637, 198] width 87 height 12
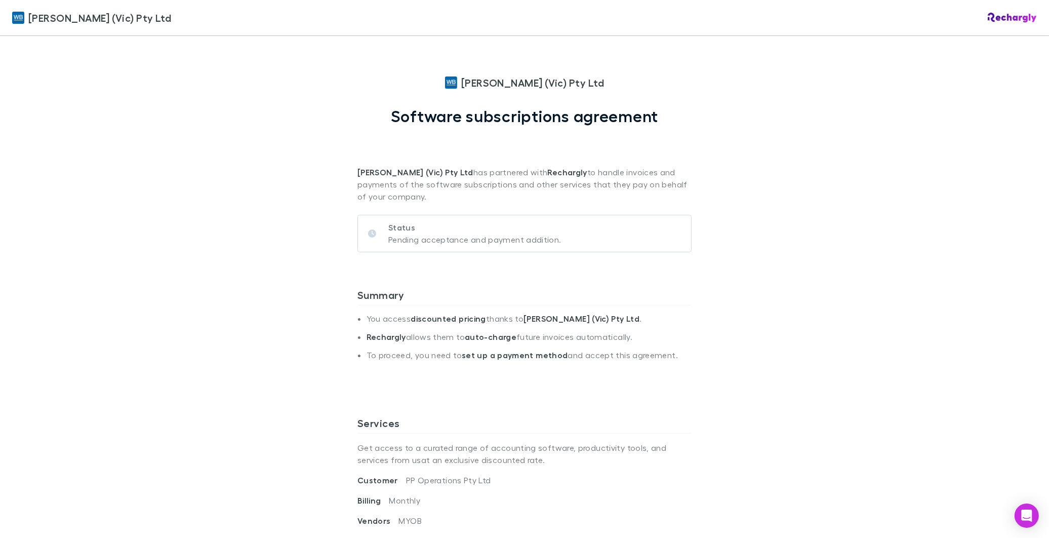
scroll to position [0, 0]
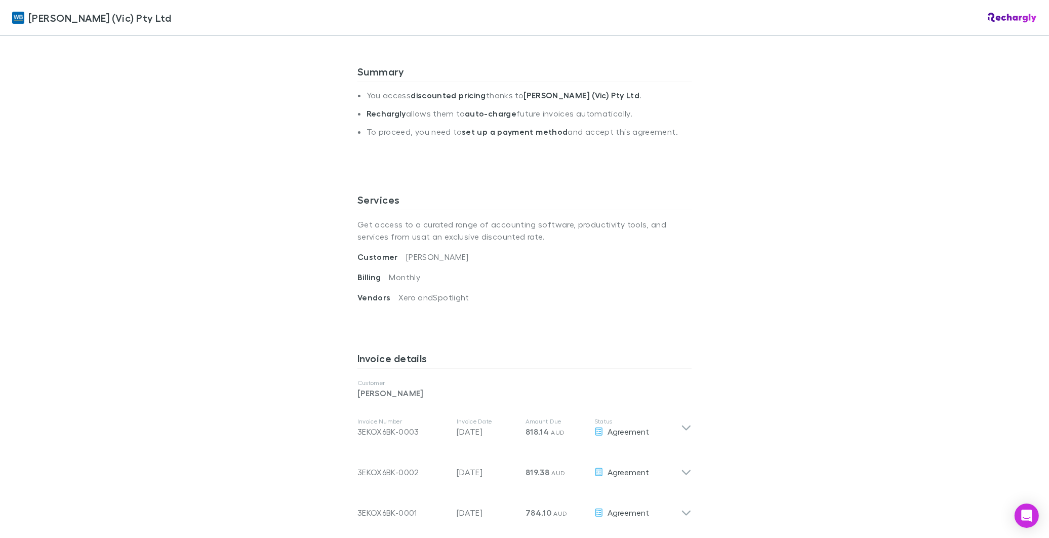
scroll to position [450, 0]
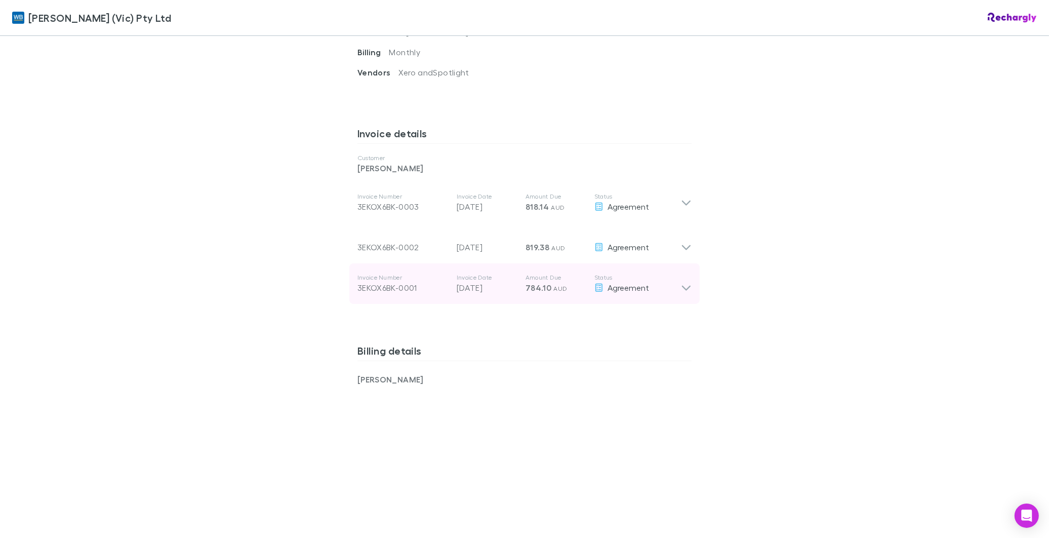
click at [681, 291] on icon at bounding box center [686, 283] width 11 height 20
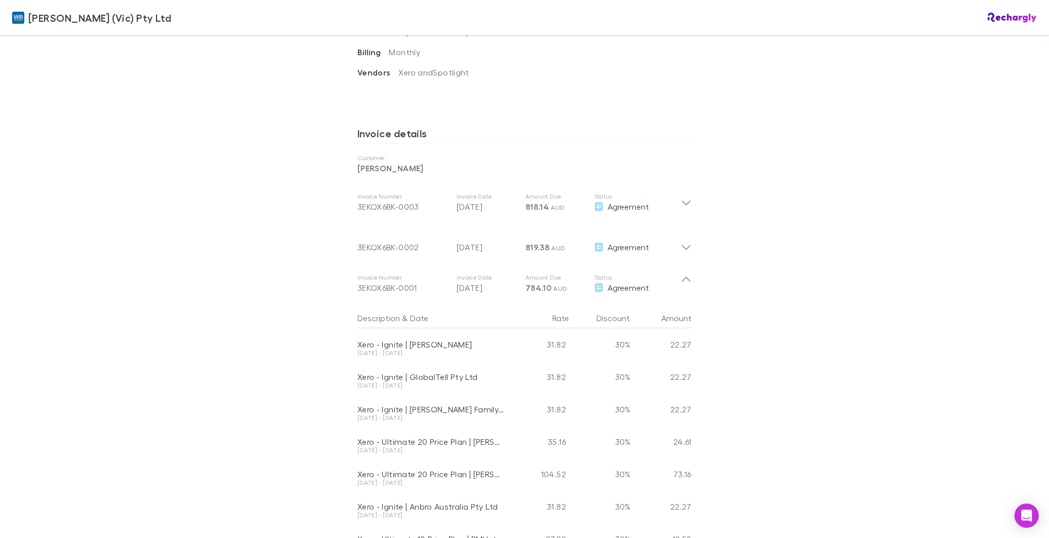
scroll to position [169, 0]
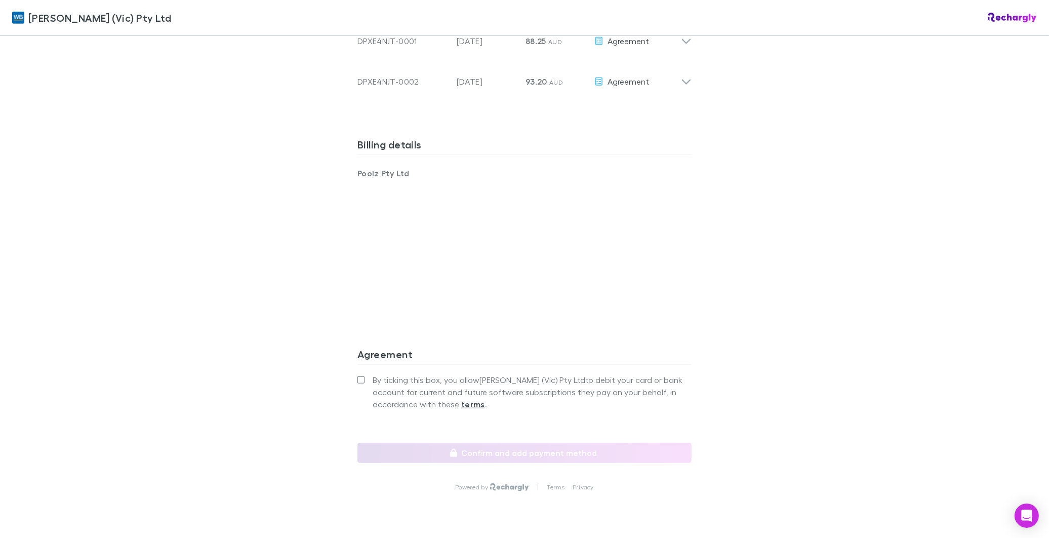
scroll to position [692, 0]
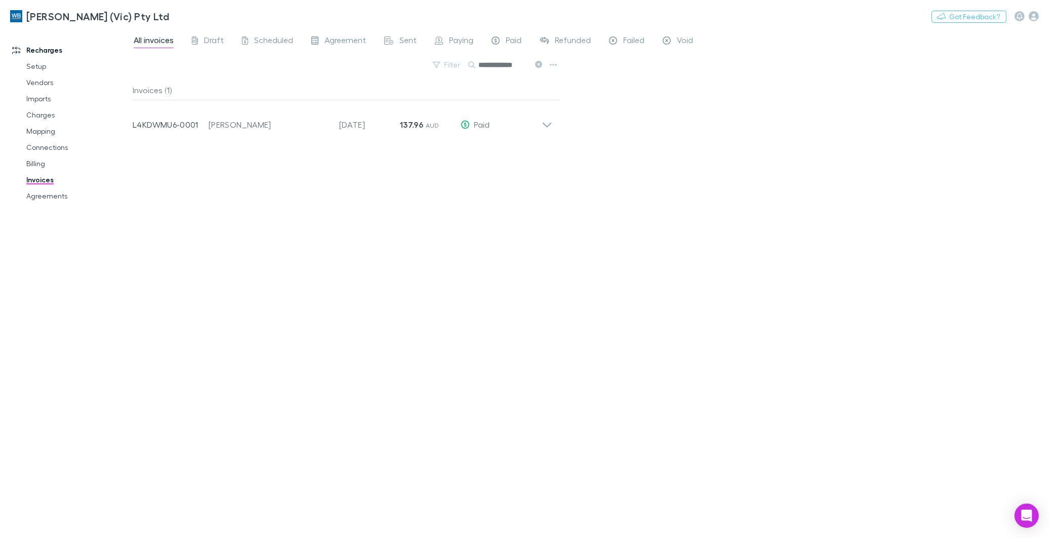
click at [538, 63] on icon at bounding box center [538, 64] width 7 height 7
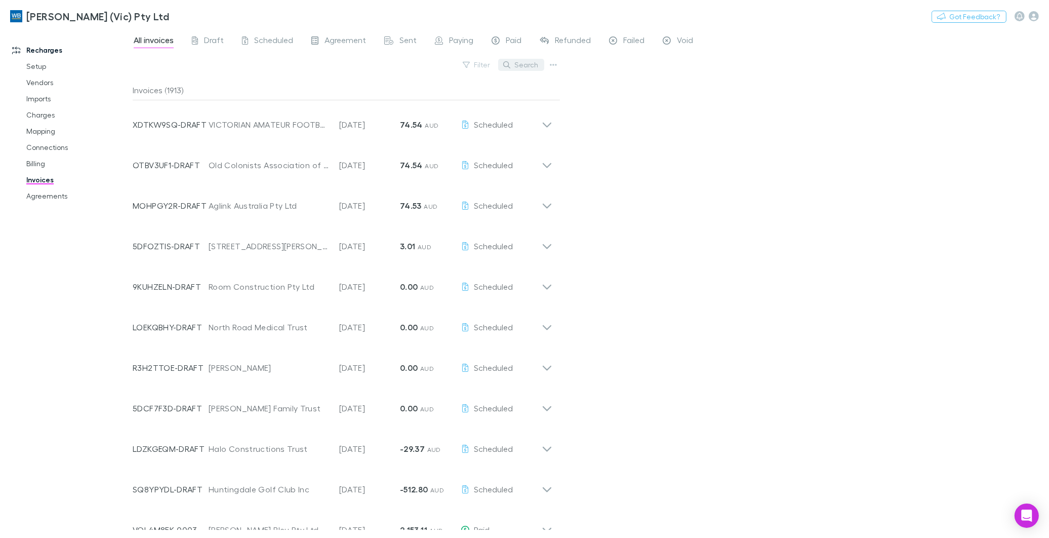
click at [518, 61] on button "Search" at bounding box center [521, 65] width 46 height 12
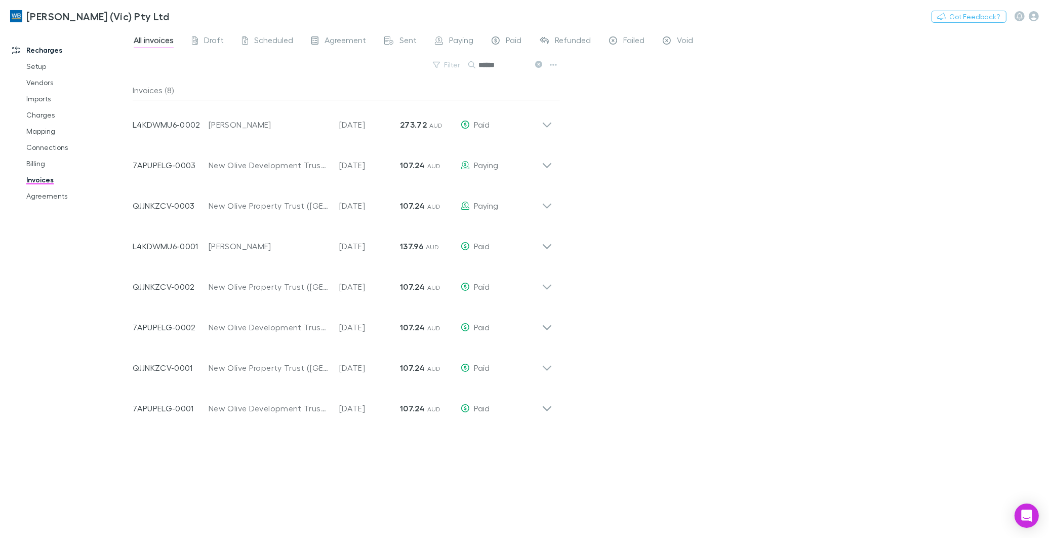
type input "******"
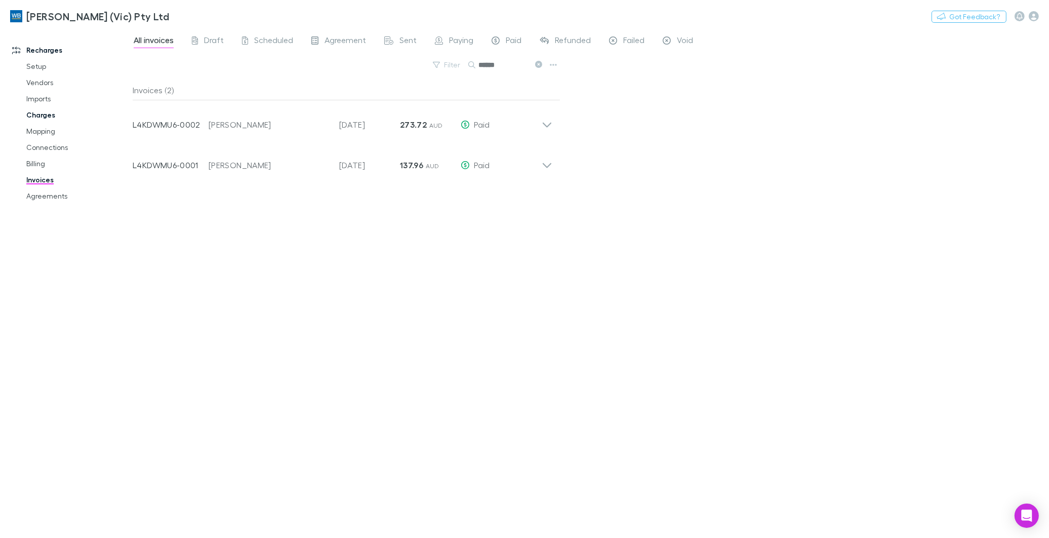
click at [42, 115] on link "Charges" at bounding box center [77, 115] width 123 height 16
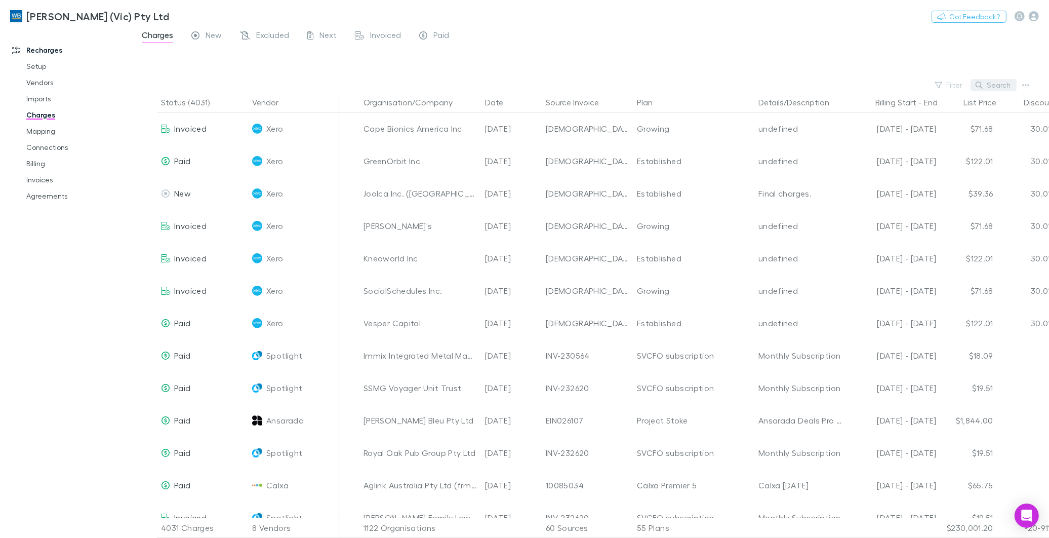
click at [994, 83] on button "Search" at bounding box center [994, 85] width 46 height 12
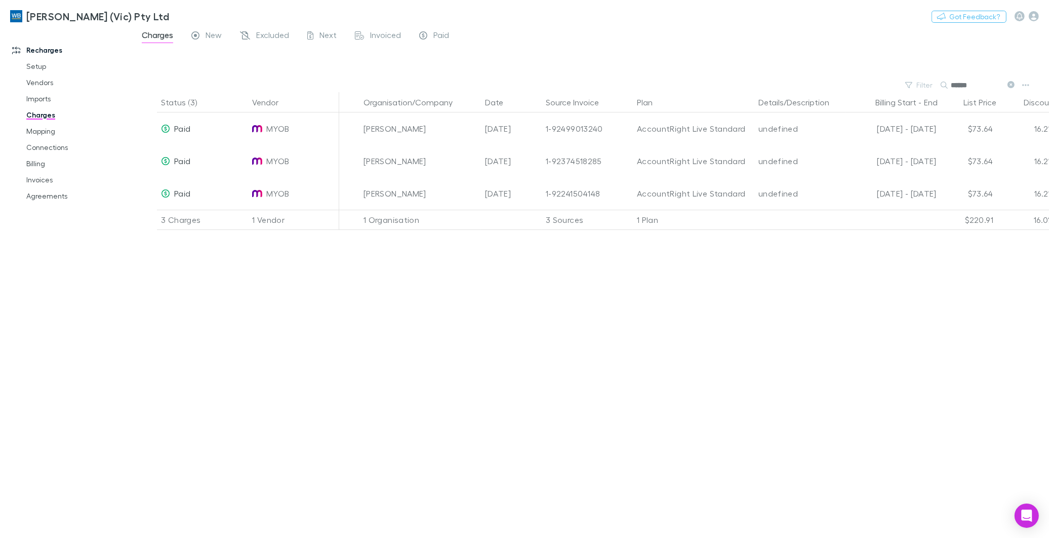
type input "******"
click at [33, 164] on link "Billing" at bounding box center [77, 163] width 123 height 16
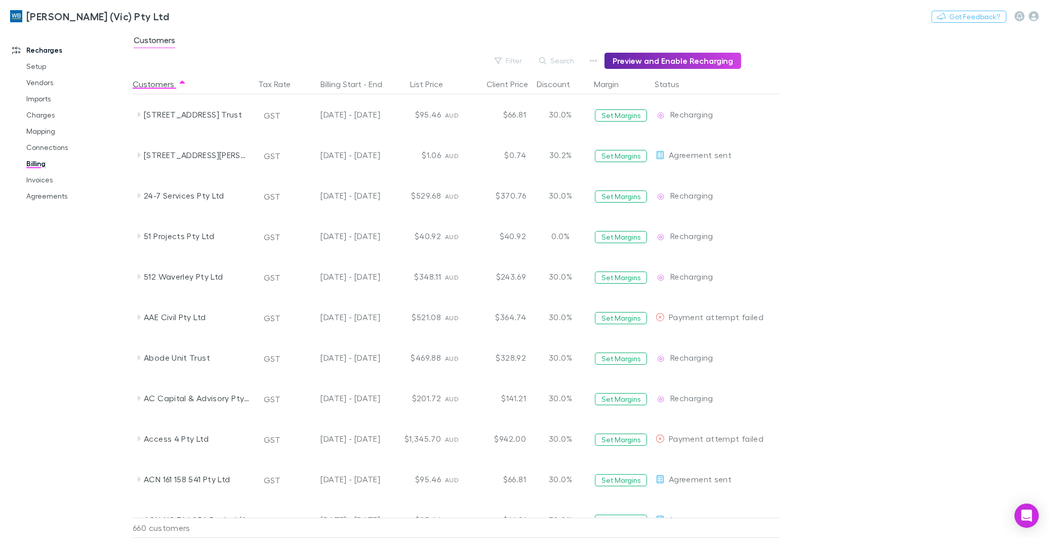
click at [567, 61] on button "Search" at bounding box center [557, 61] width 46 height 12
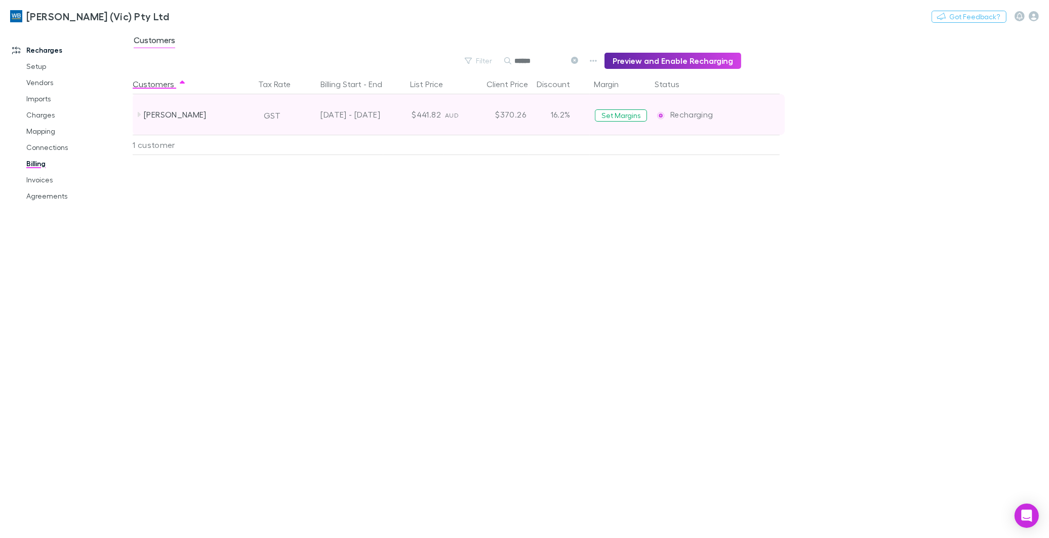
type input "******"
click at [142, 114] on icon at bounding box center [139, 114] width 8 height 8
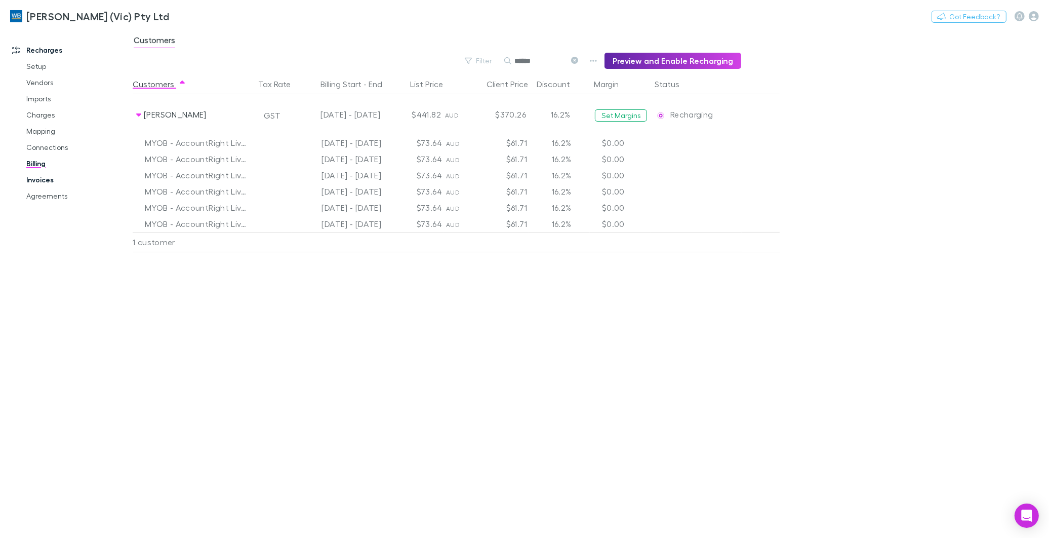
click at [41, 179] on link "Invoices" at bounding box center [77, 180] width 123 height 16
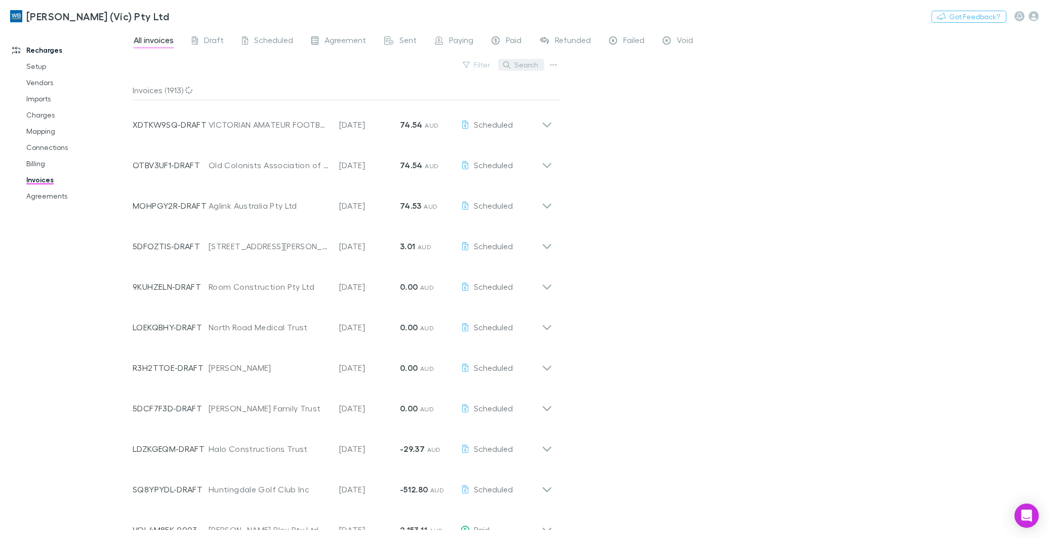
drag, startPoint x: 529, startPoint y: 62, endPoint x: 522, endPoint y: 66, distance: 8.0
click at [529, 62] on button "Search" at bounding box center [521, 65] width 46 height 12
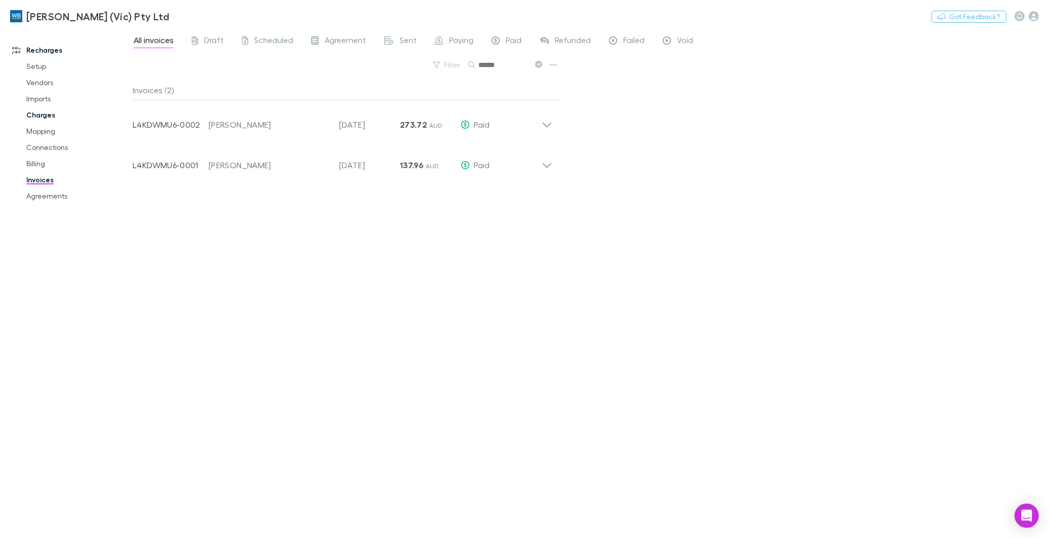
type input "******"
click at [43, 113] on link "Charges" at bounding box center [77, 115] width 123 height 16
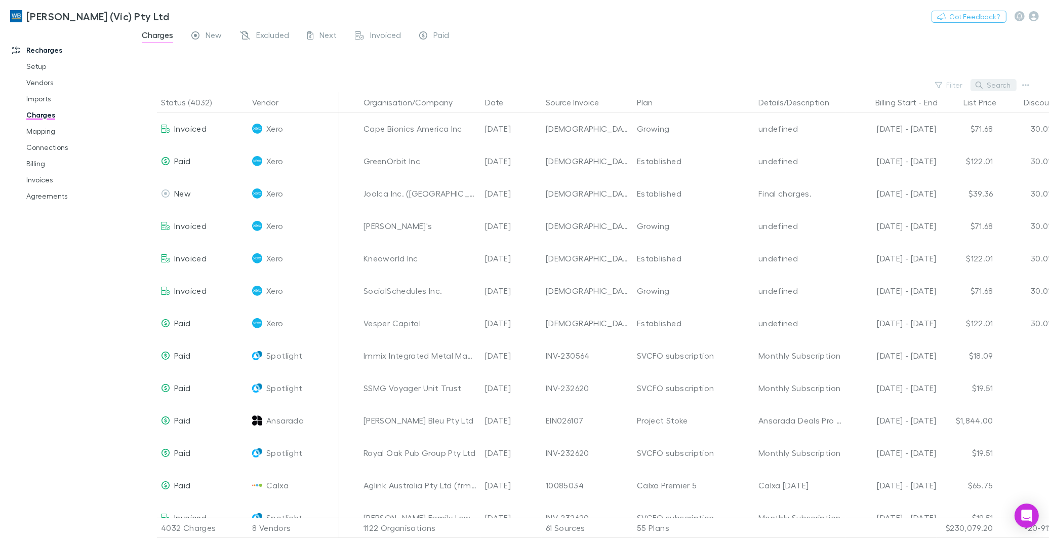
click at [983, 85] on icon "button" at bounding box center [979, 85] width 7 height 7
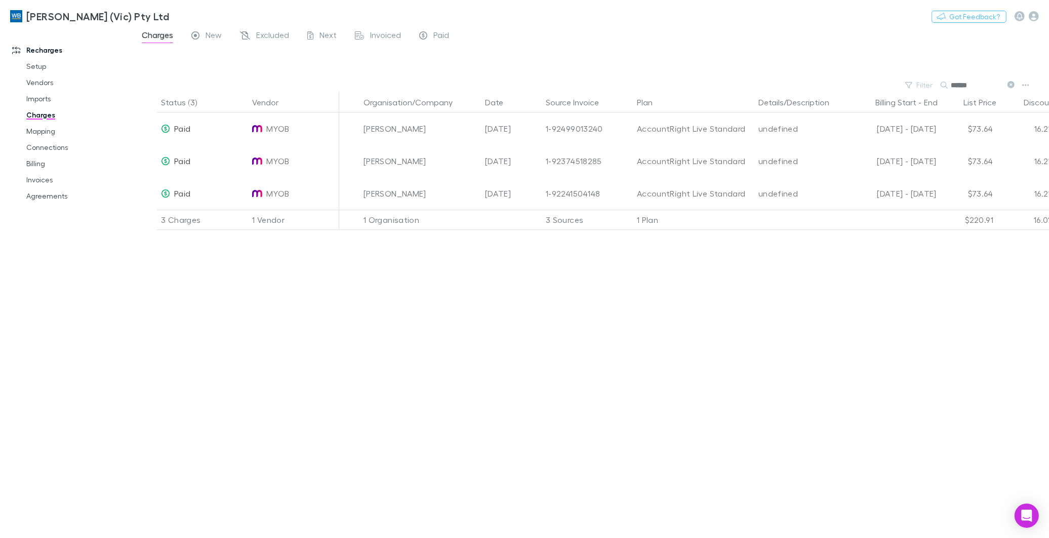
type input "******"
click at [37, 179] on link "Invoices" at bounding box center [77, 180] width 123 height 16
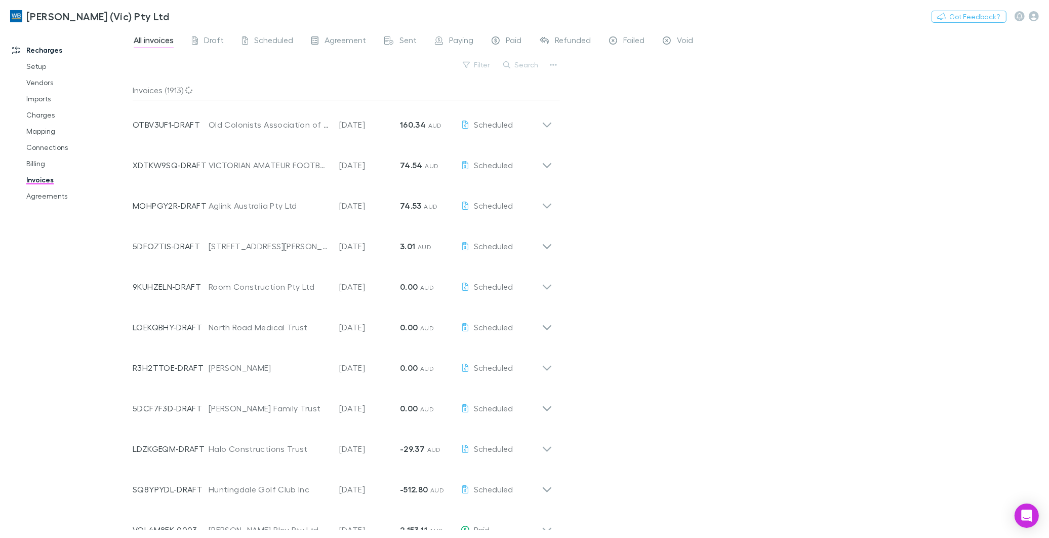
click at [524, 63] on button "Search" at bounding box center [521, 65] width 46 height 12
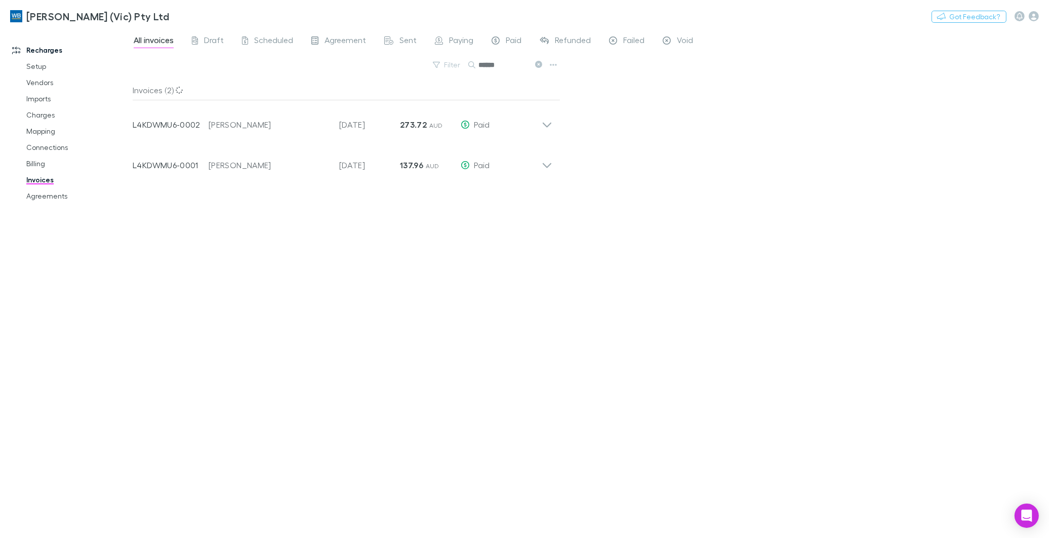
type input "******"
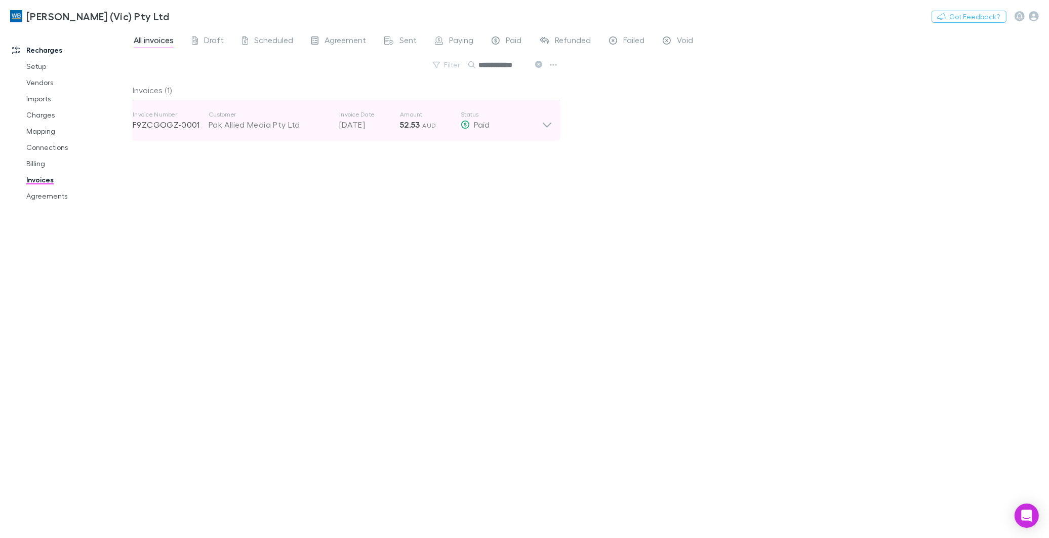
click at [544, 124] on icon at bounding box center [547, 125] width 9 height 5
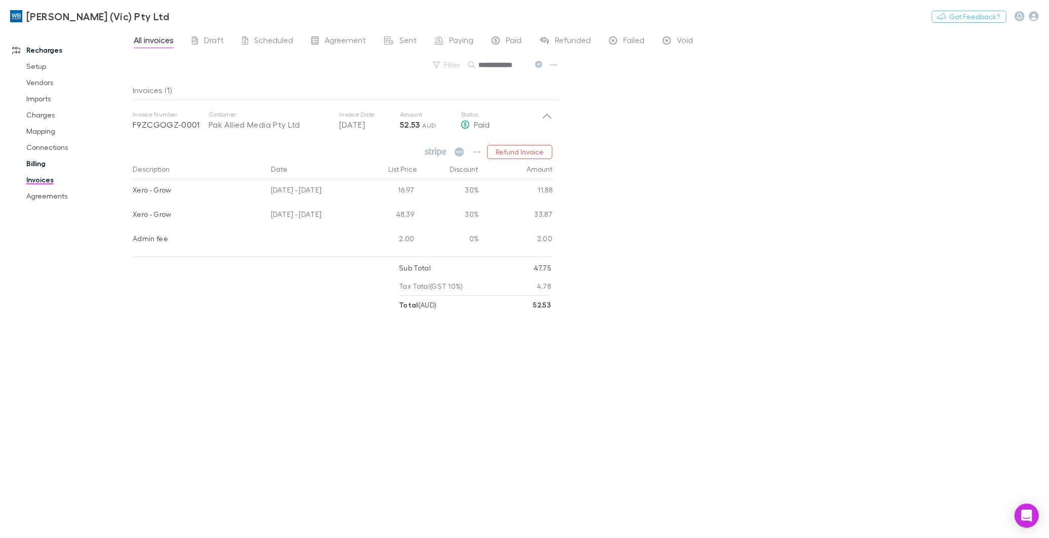
click at [41, 165] on link "Billing" at bounding box center [77, 163] width 123 height 16
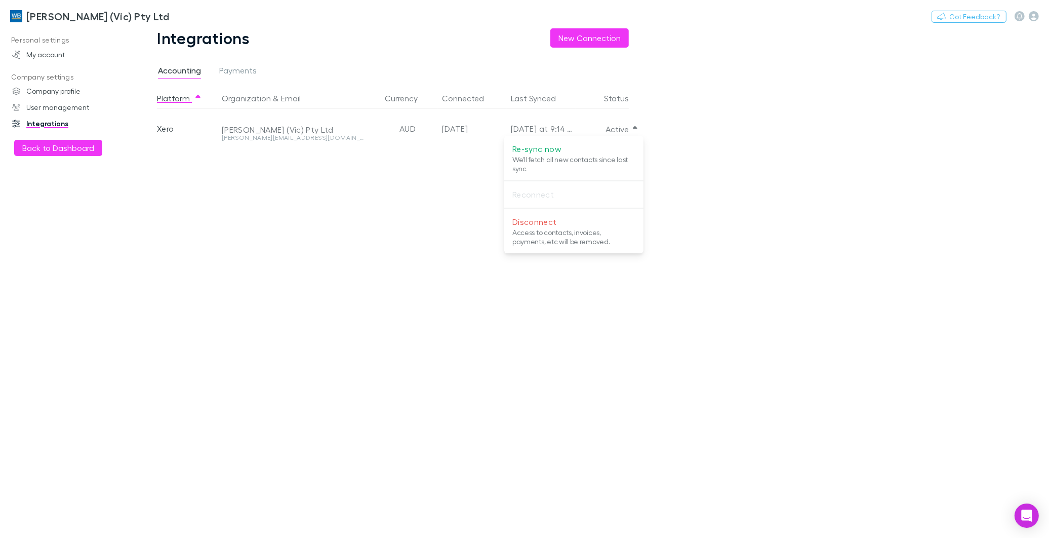
click at [544, 148] on p "Re-sync now" at bounding box center [573, 149] width 123 height 12
